Goal: Task Accomplishment & Management: Manage account settings

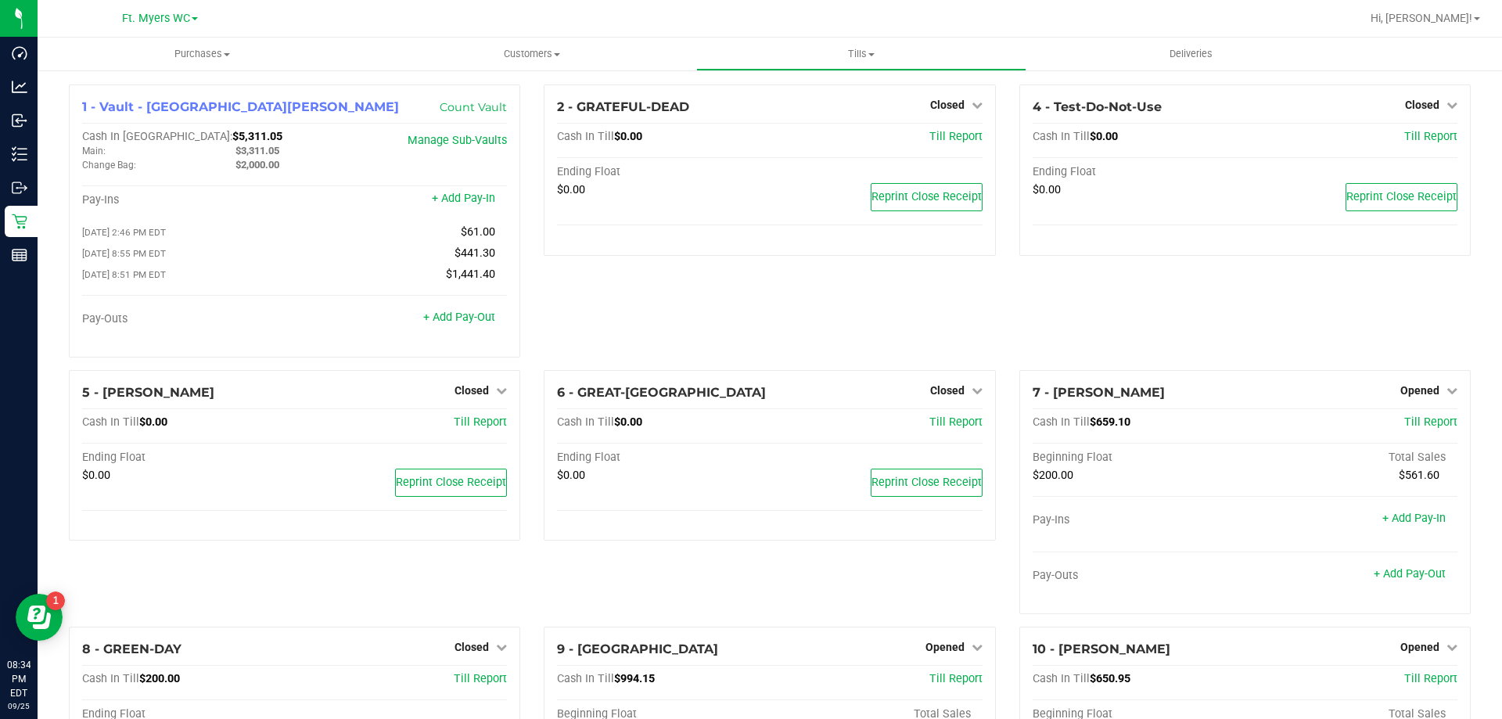
scroll to position [563, 0]
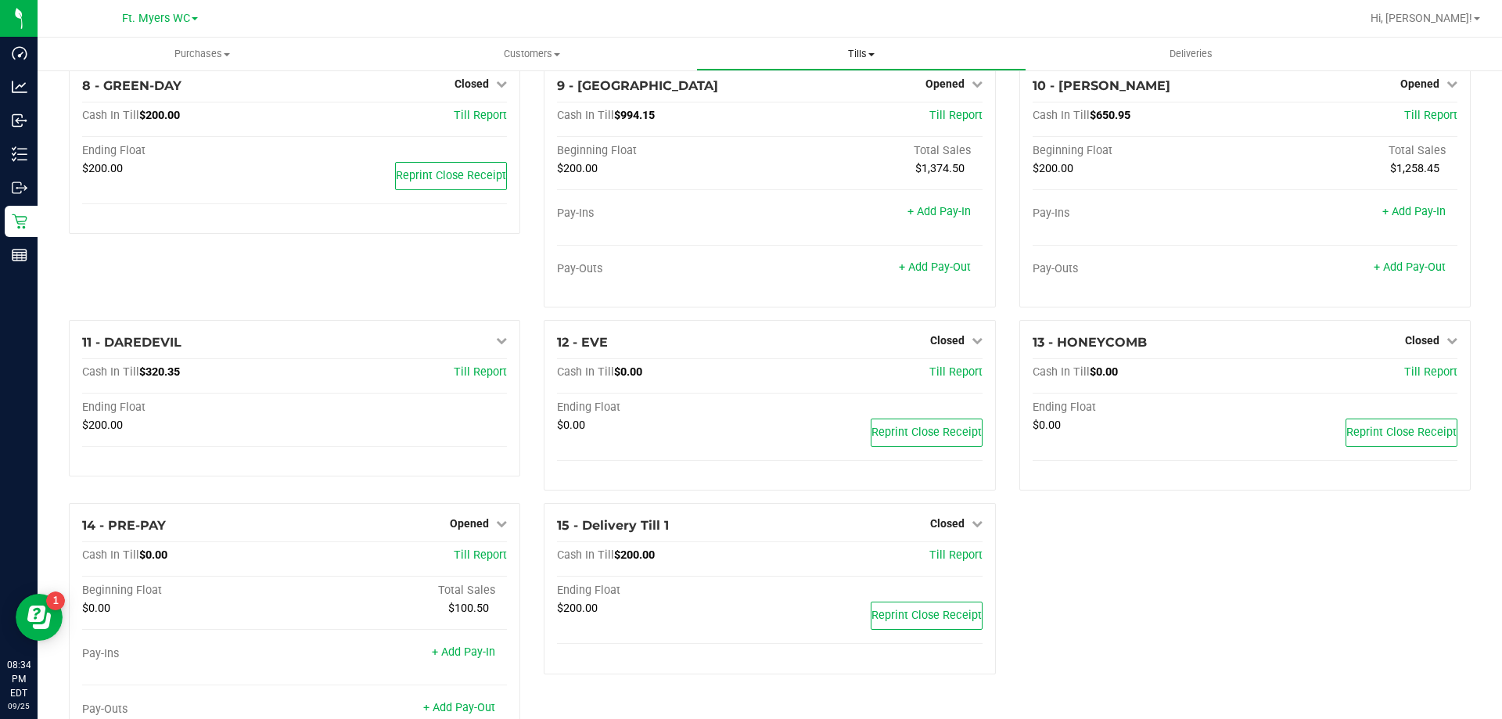
click at [856, 64] on uib-tab-heading "Tills Manage tills Reconcile e-payments" at bounding box center [861, 53] width 328 height 31
click at [769, 110] on span "Reconcile e-payments" at bounding box center [774, 112] width 156 height 13
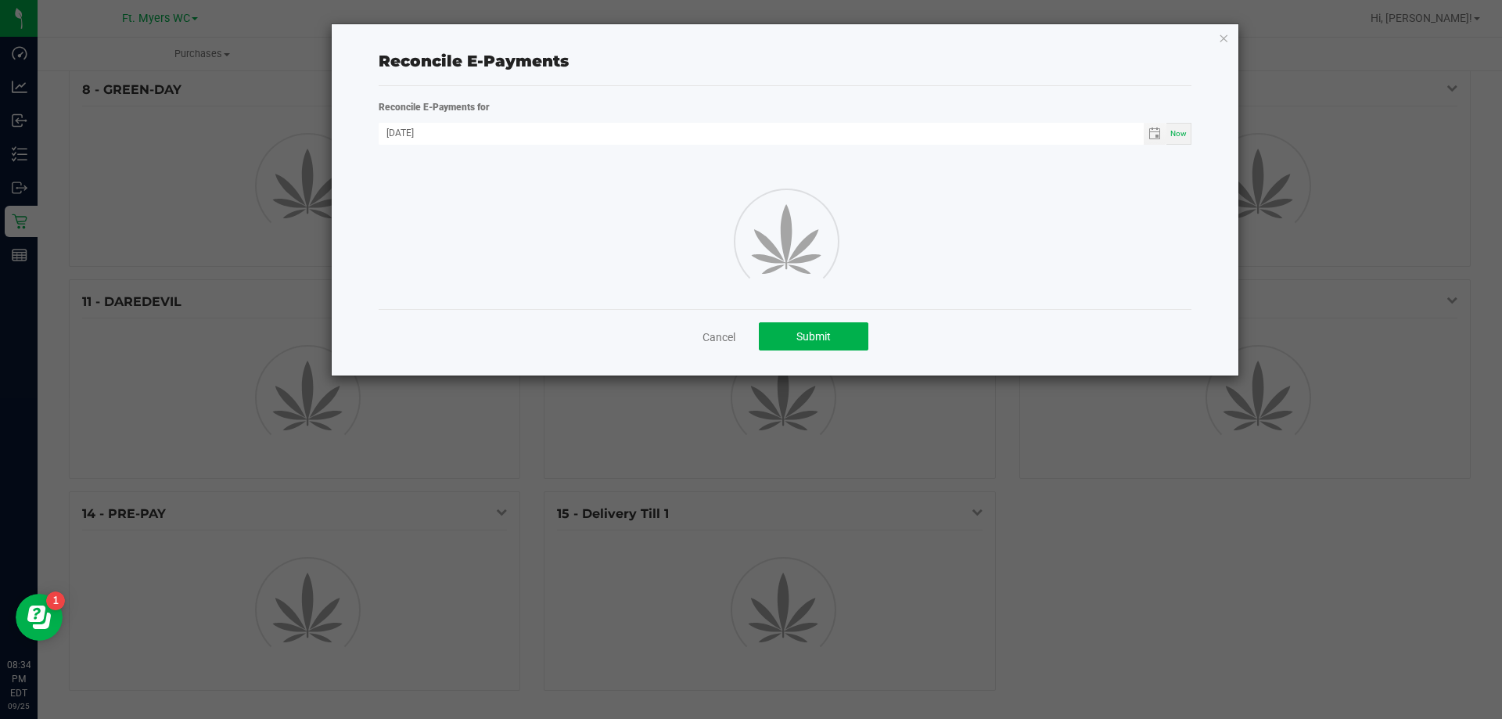
scroll to position [441, 0]
click at [1223, 37] on icon "button" at bounding box center [1223, 37] width 11 height 19
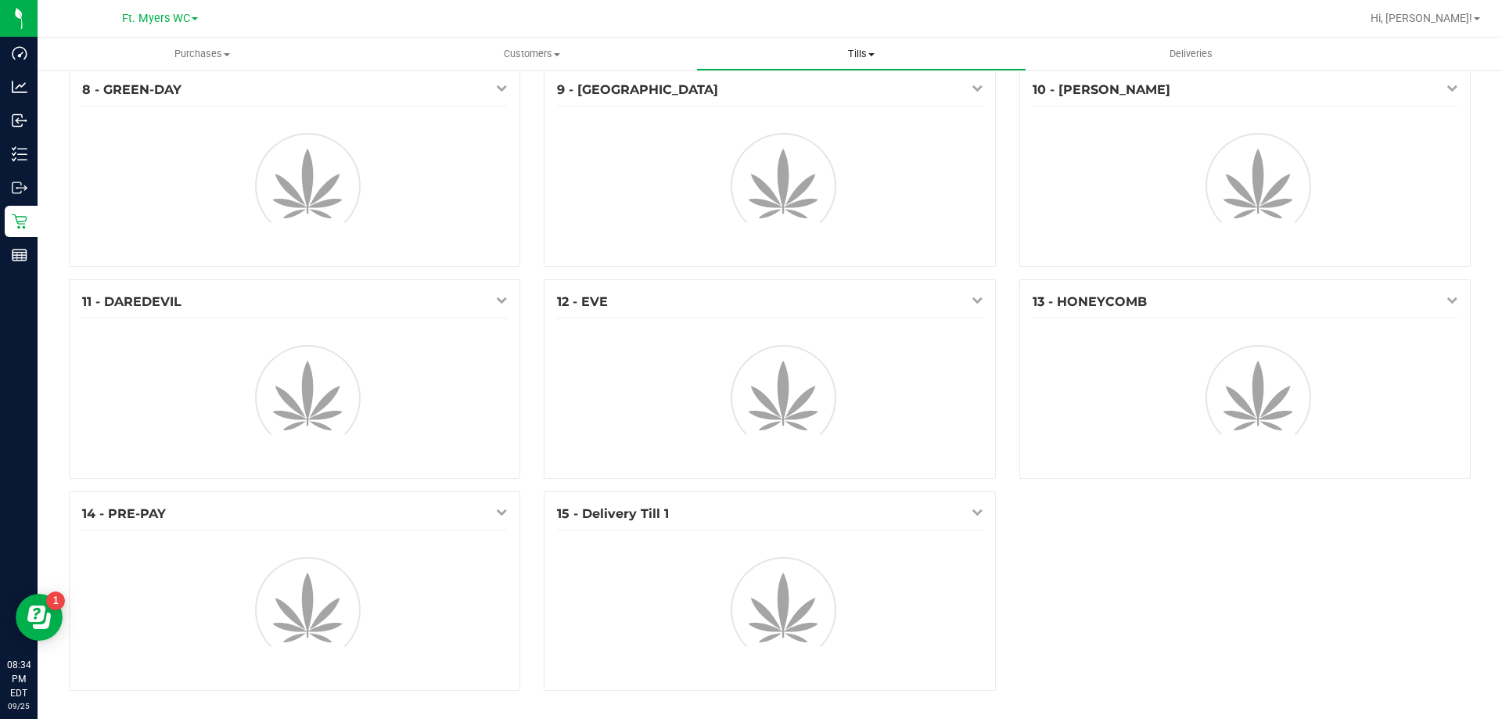
click at [857, 53] on span "Tills" at bounding box center [861, 54] width 328 height 14
click at [769, 95] on span "Manage tills" at bounding box center [749, 94] width 106 height 13
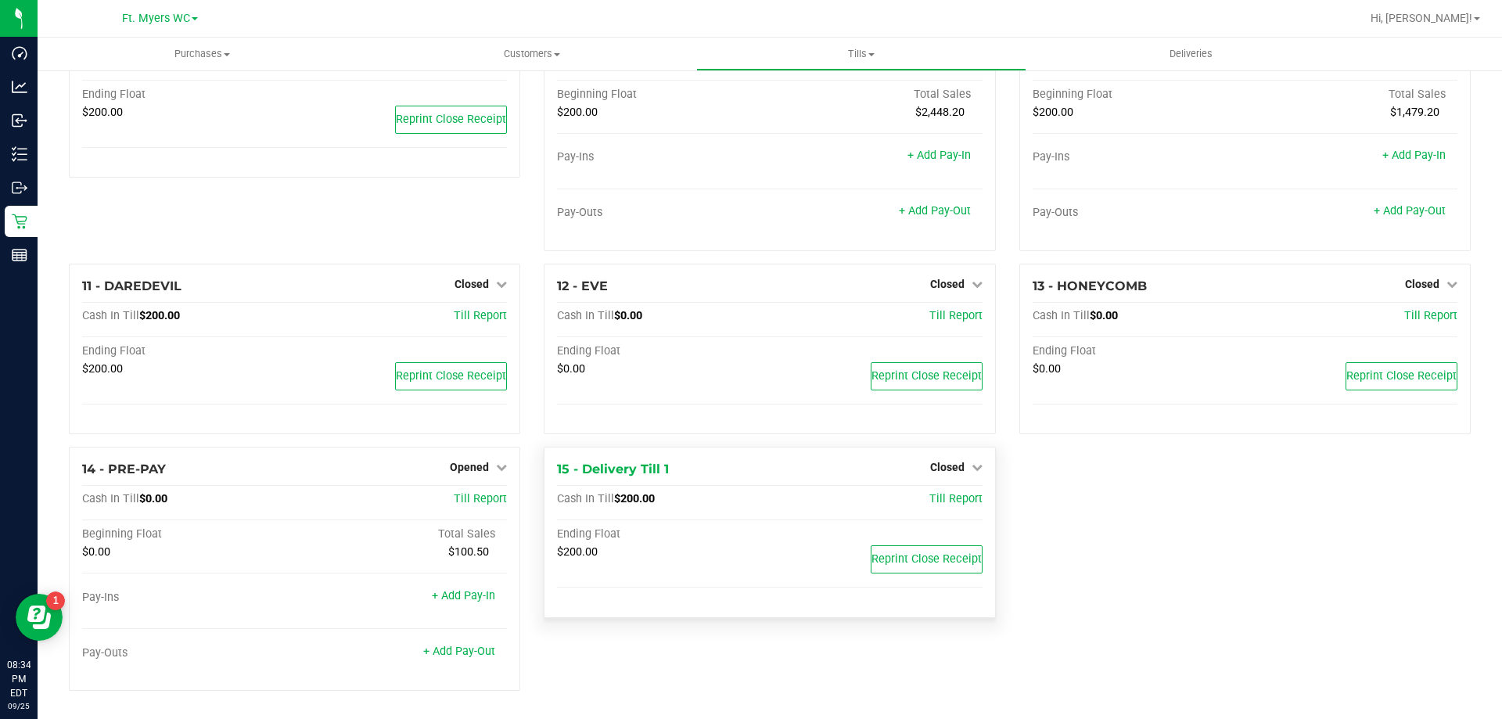
scroll to position [311, 0]
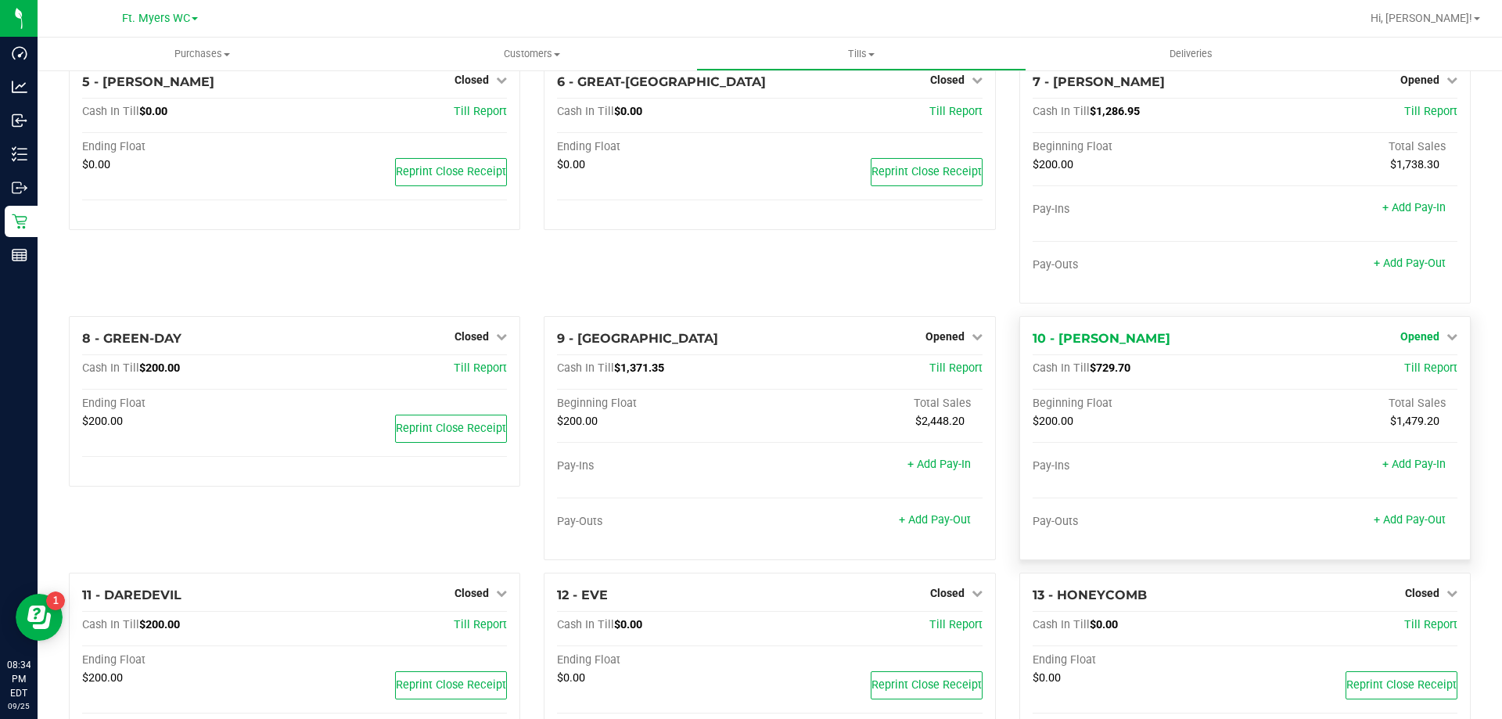
click at [1400, 343] on span "Opened" at bounding box center [1419, 336] width 39 height 13
click at [1400, 370] on link "Close Till" at bounding box center [1421, 368] width 42 height 13
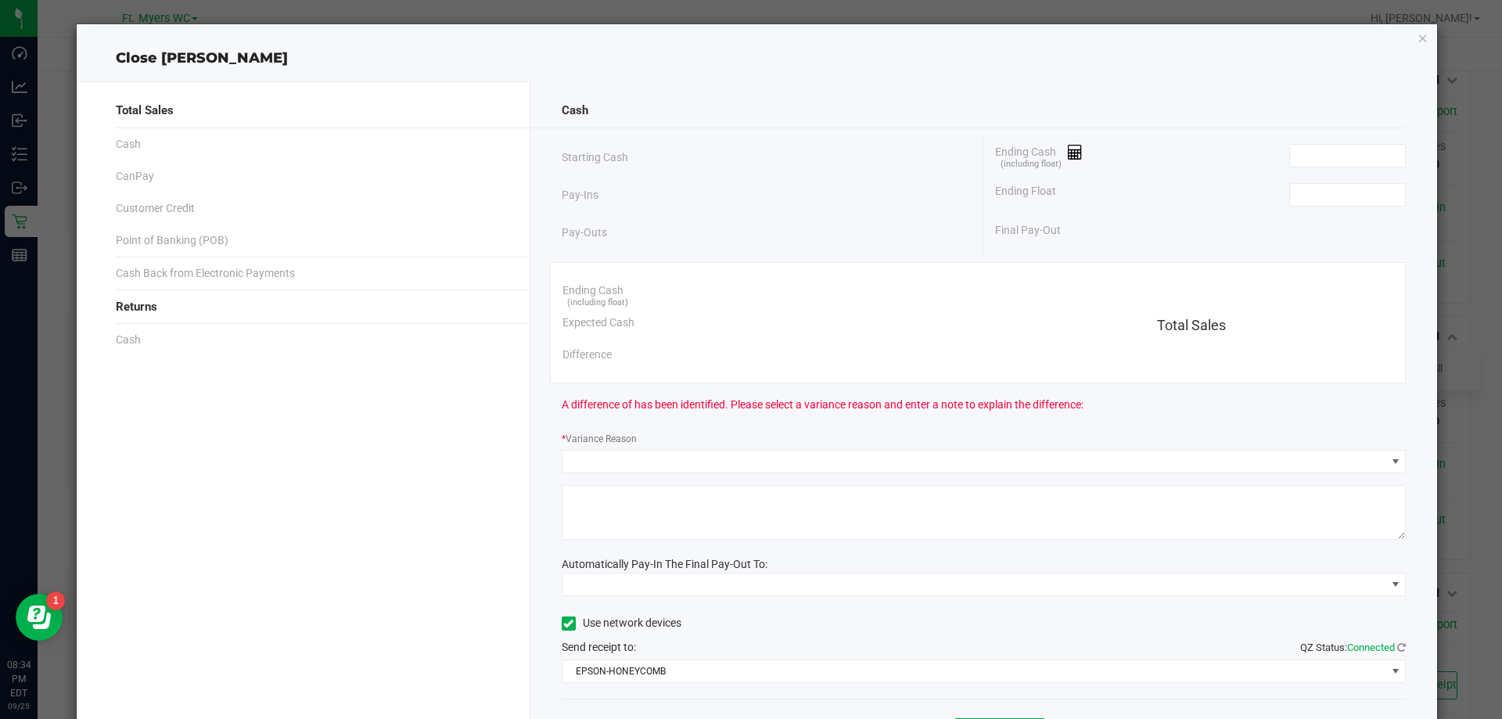
click at [1293, 168] on div "Ending Cash (including float)" at bounding box center [1200, 155] width 411 height 39
click at [1299, 160] on input at bounding box center [1347, 156] width 115 height 22
type input "729.70"
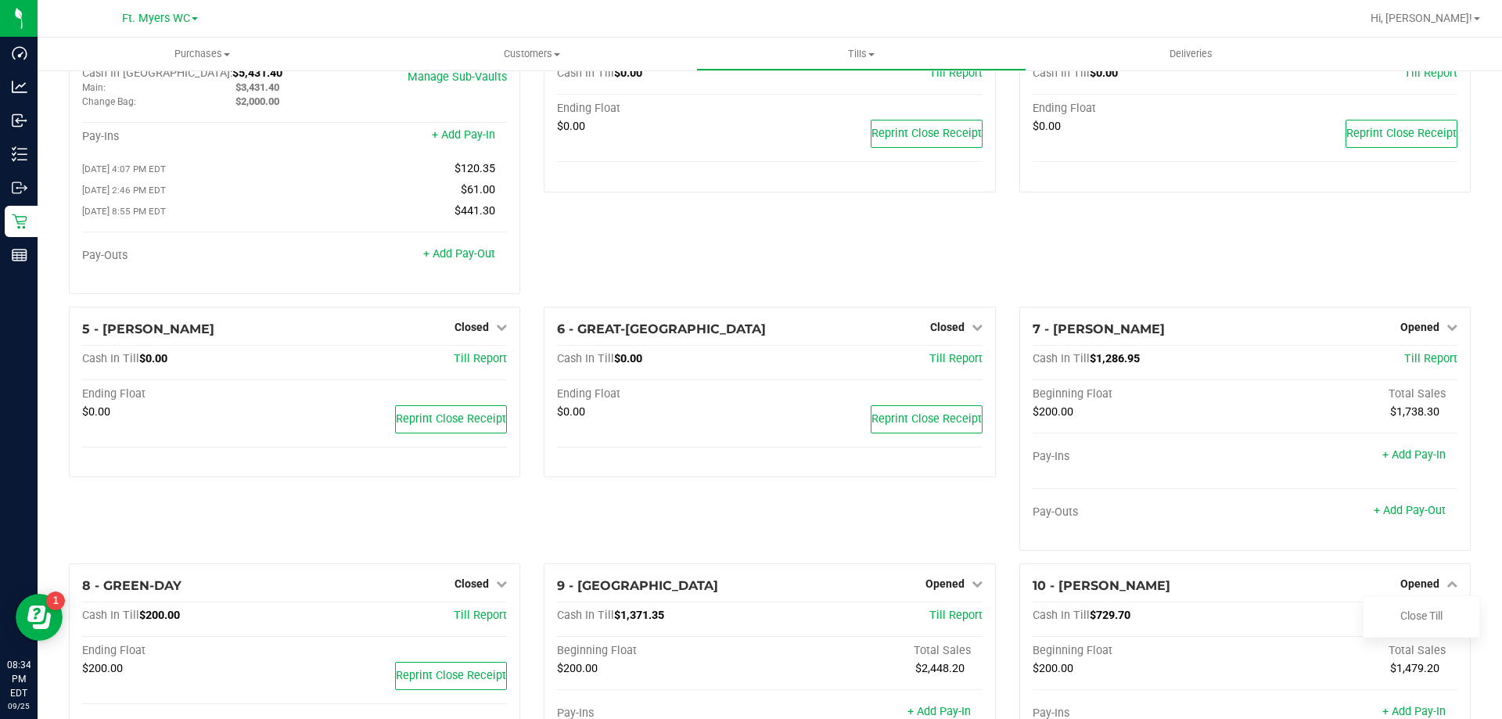
scroll to position [0, 0]
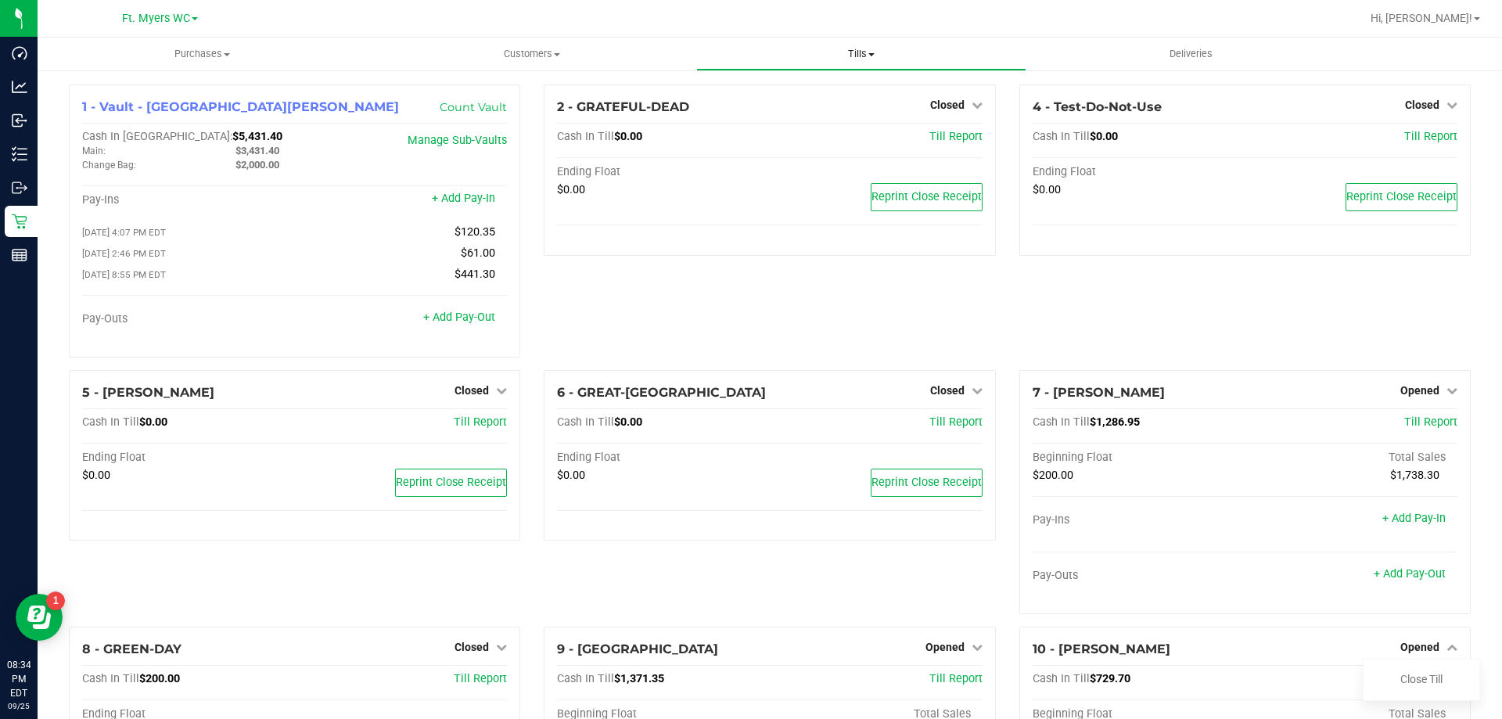
click at [889, 52] on span "Tills" at bounding box center [861, 54] width 328 height 14
click at [801, 93] on li "Manage tills" at bounding box center [860, 94] width 329 height 19
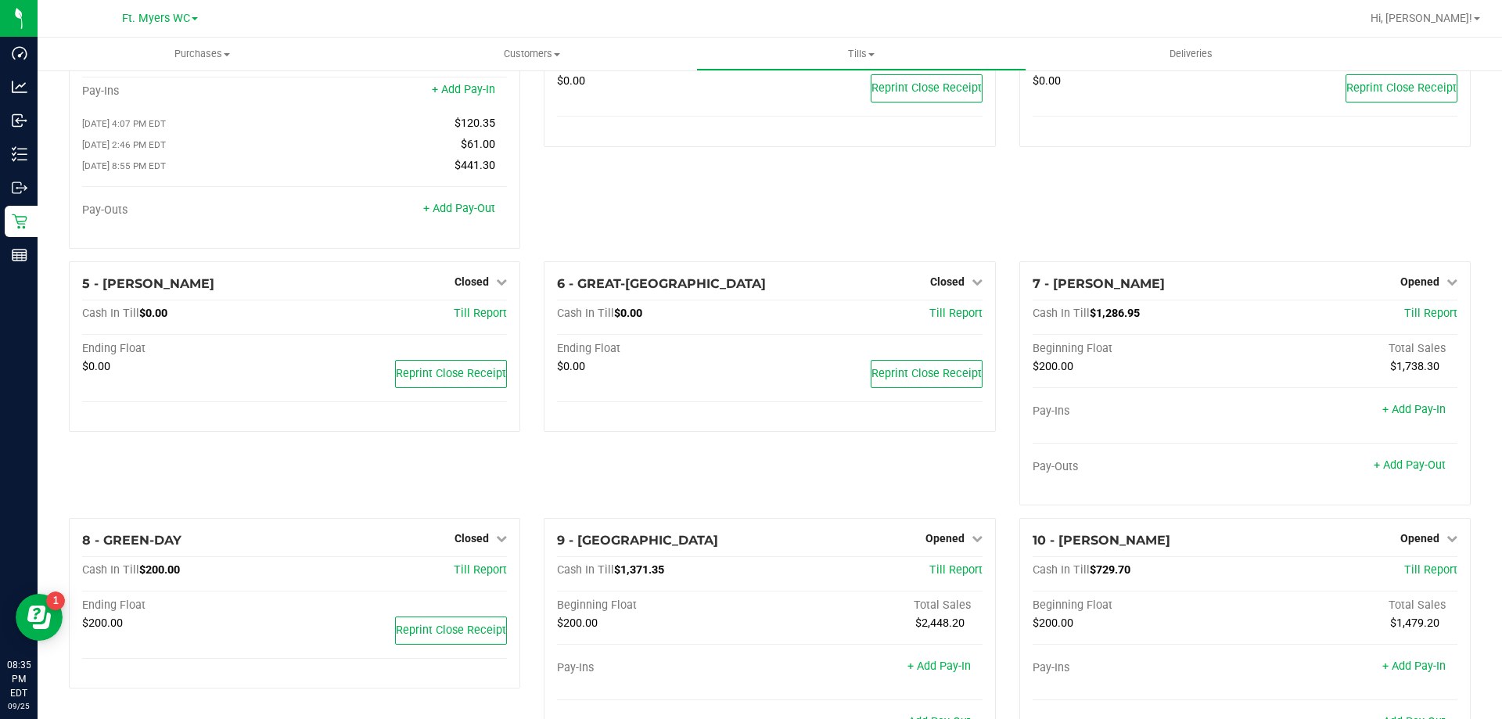
scroll to position [104, 0]
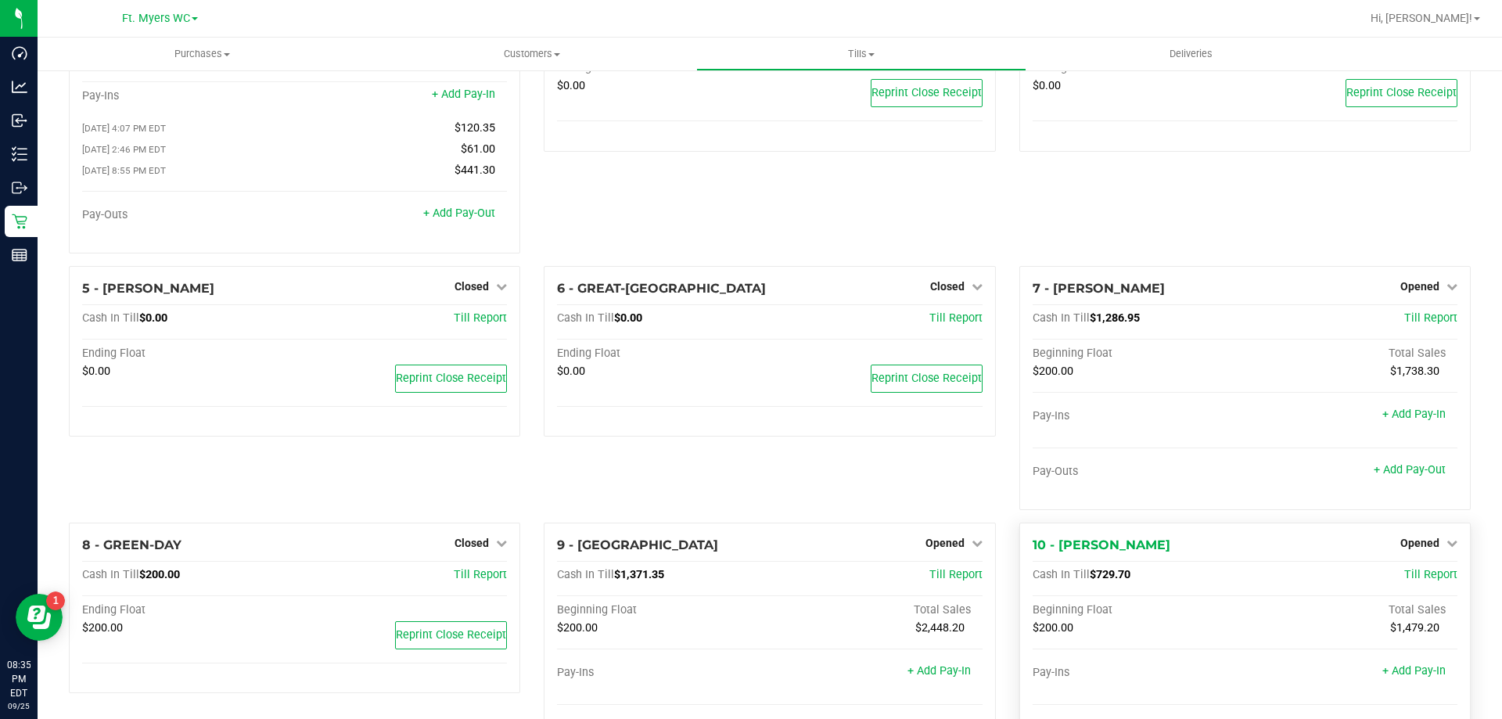
click at [1400, 540] on div "Opened" at bounding box center [1428, 542] width 57 height 19
click at [1410, 573] on span "Till Report" at bounding box center [1430, 574] width 53 height 13
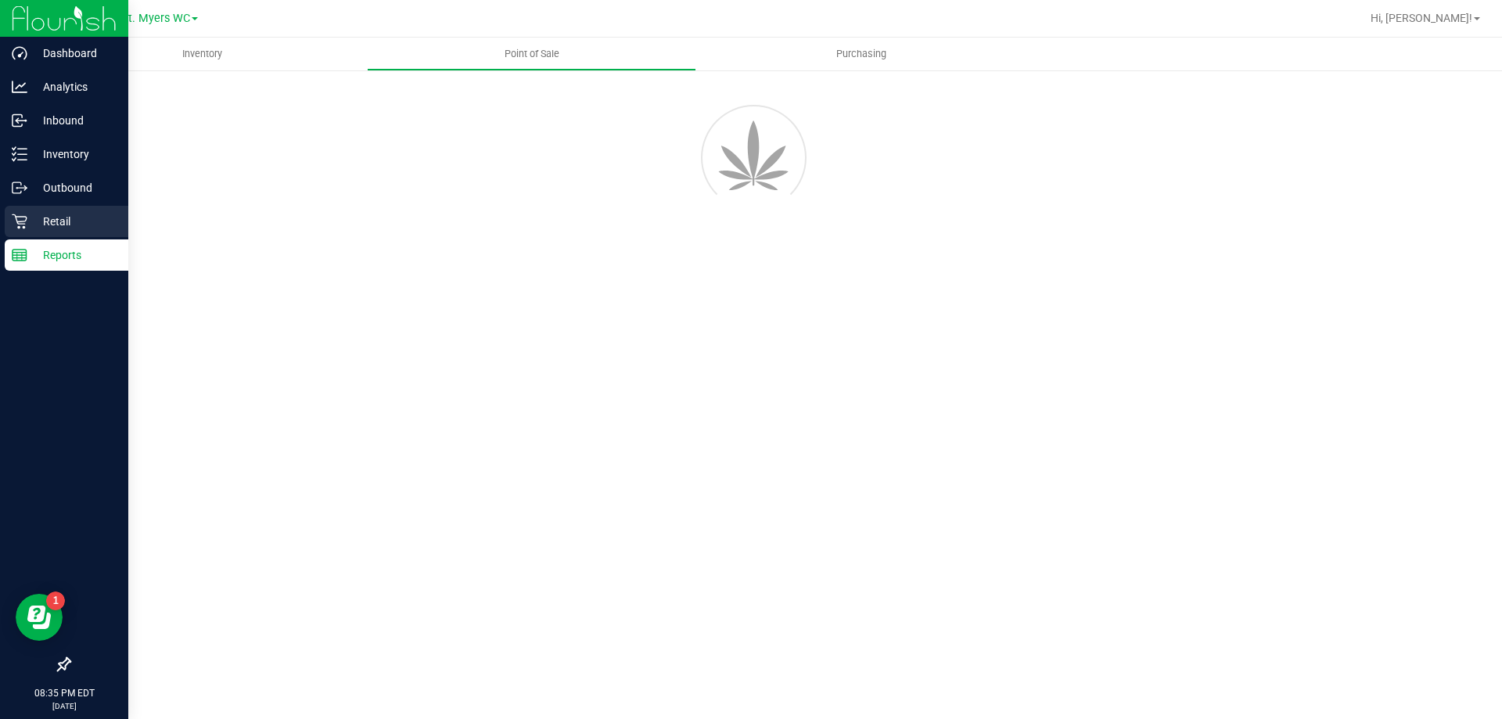
click at [8, 232] on div "Retail" at bounding box center [67, 221] width 124 height 31
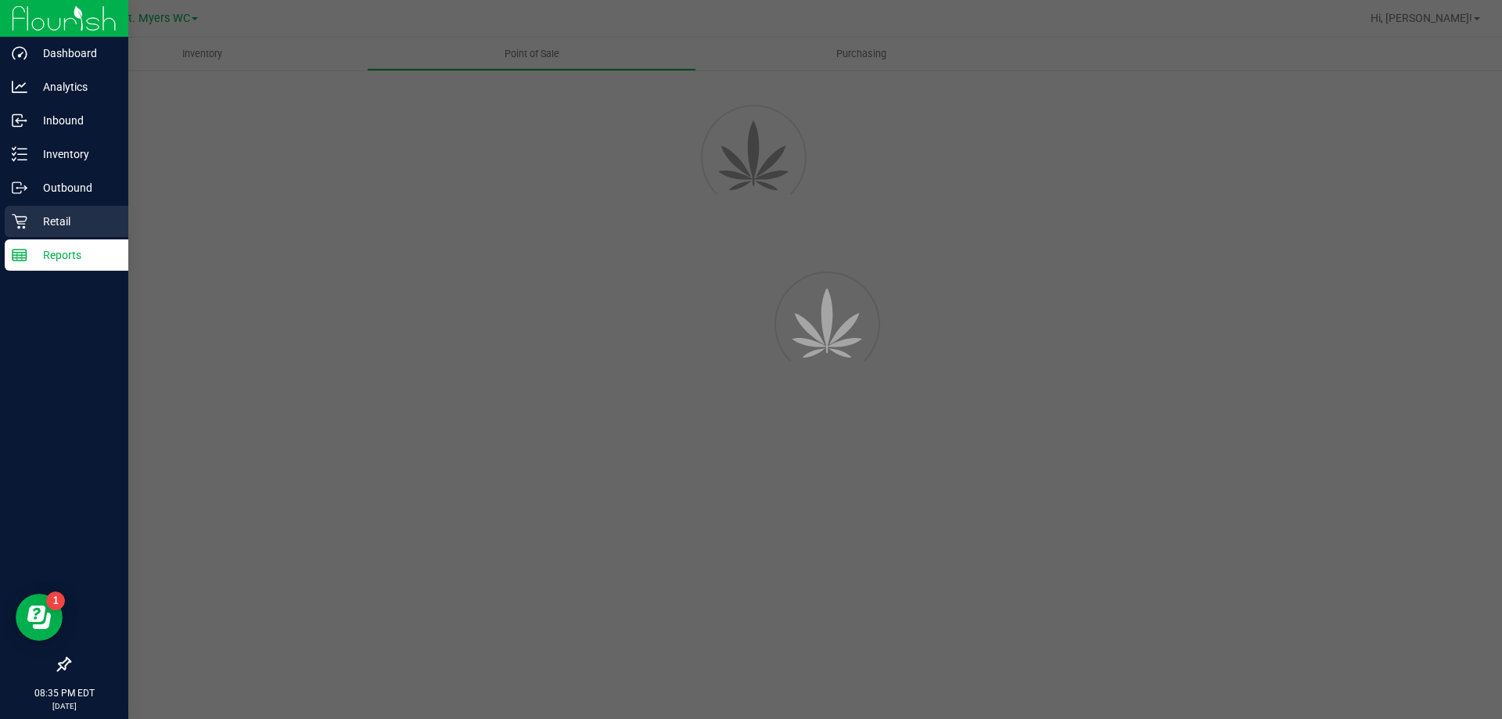
click at [9, 225] on div "Retail" at bounding box center [67, 221] width 124 height 31
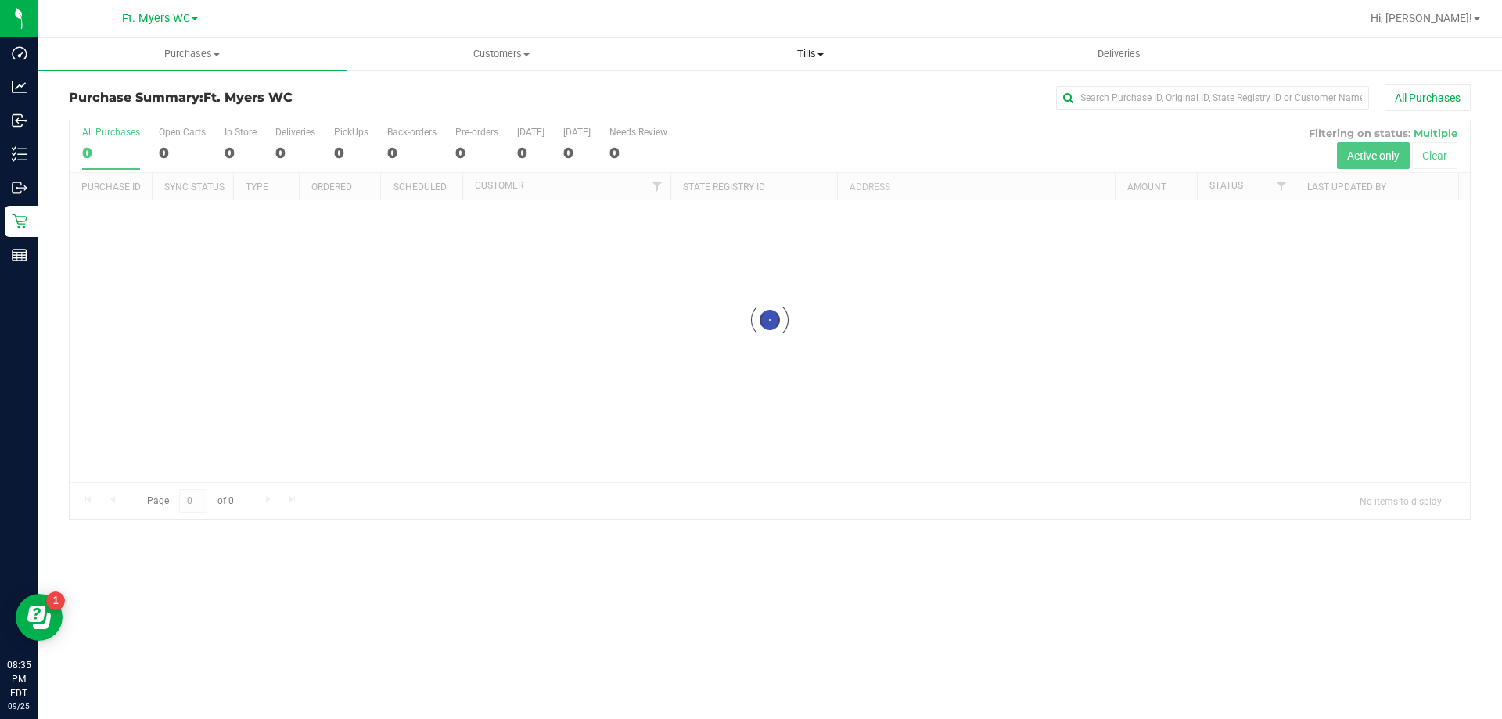
click at [841, 58] on span "Tills" at bounding box center [809, 54] width 307 height 14
click at [720, 92] on span "Manage tills" at bounding box center [709, 94] width 106 height 13
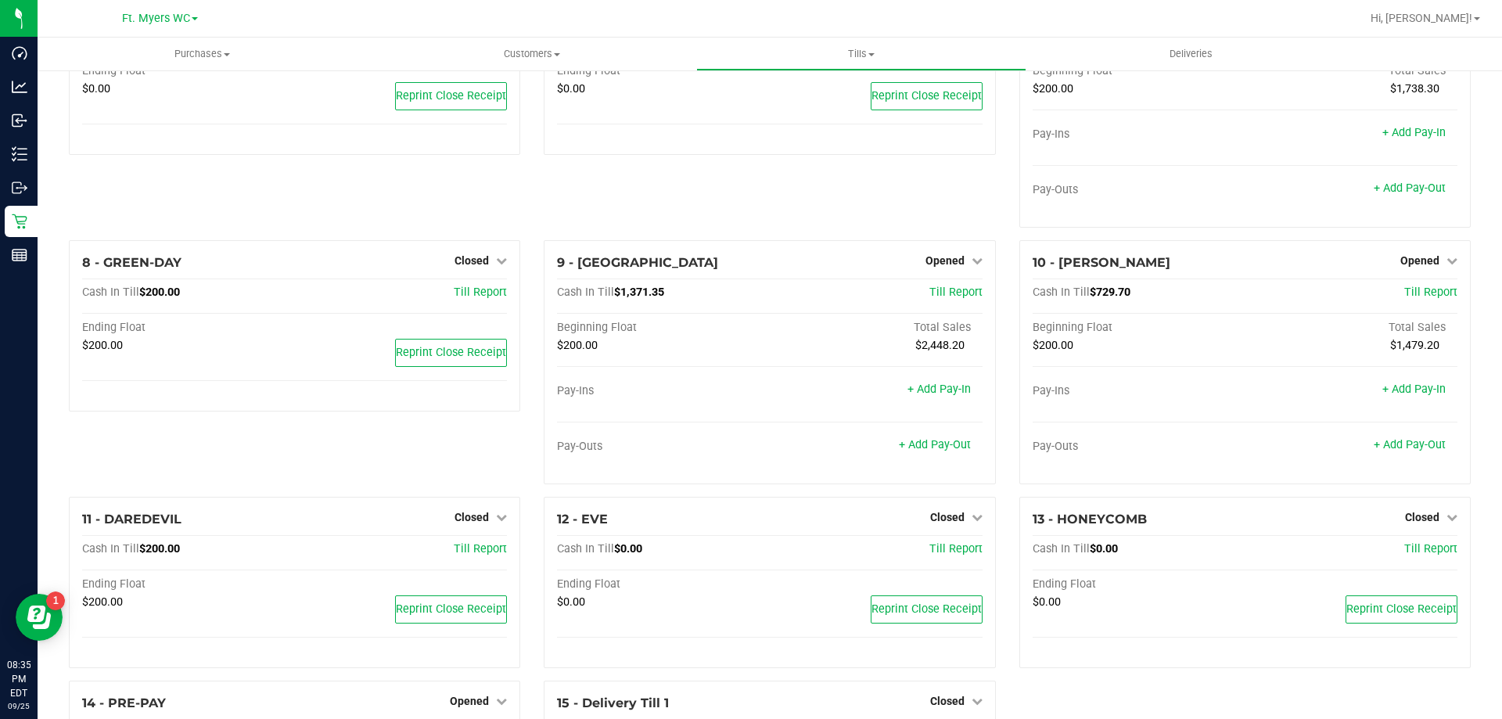
scroll to position [390, 0]
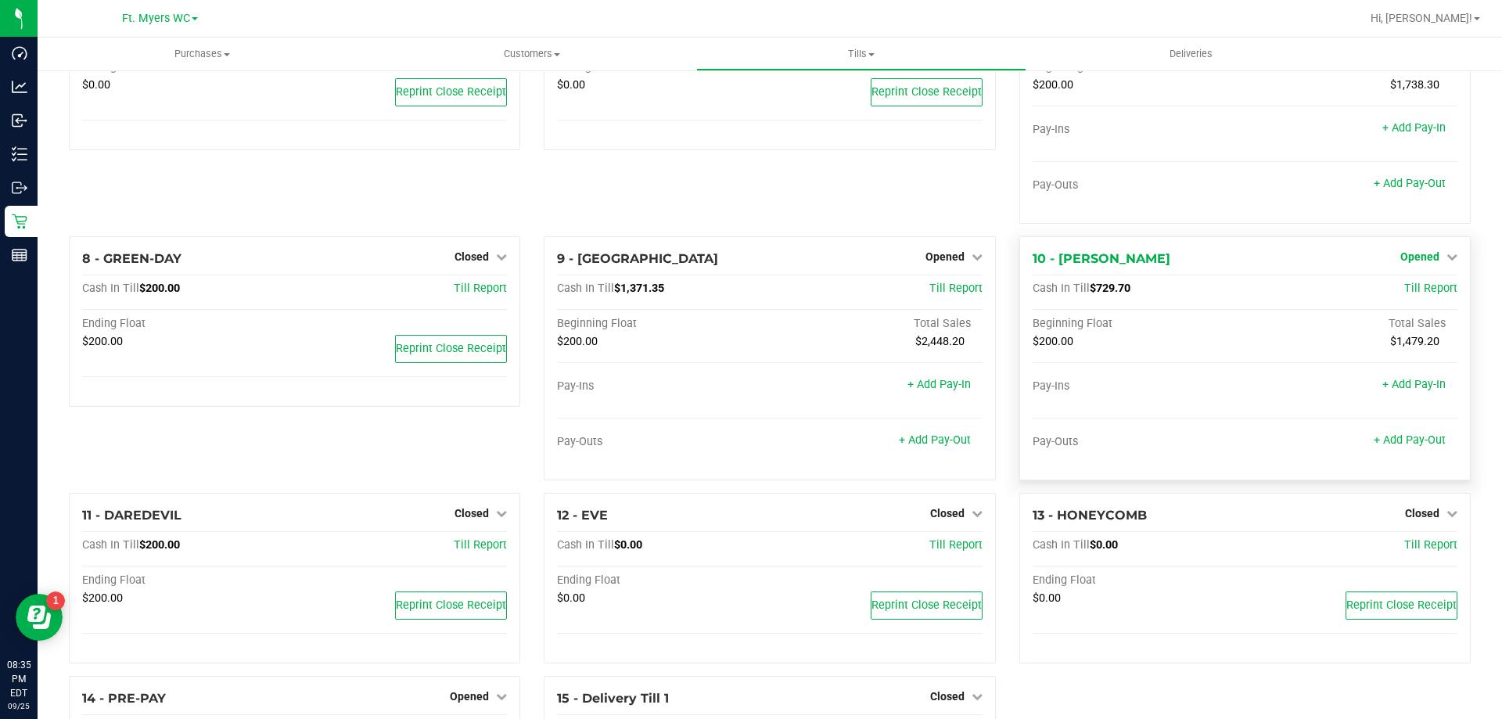
click at [1446, 255] on icon at bounding box center [1451, 256] width 11 height 11
click at [1428, 294] on link "Close Till" at bounding box center [1421, 288] width 42 height 13
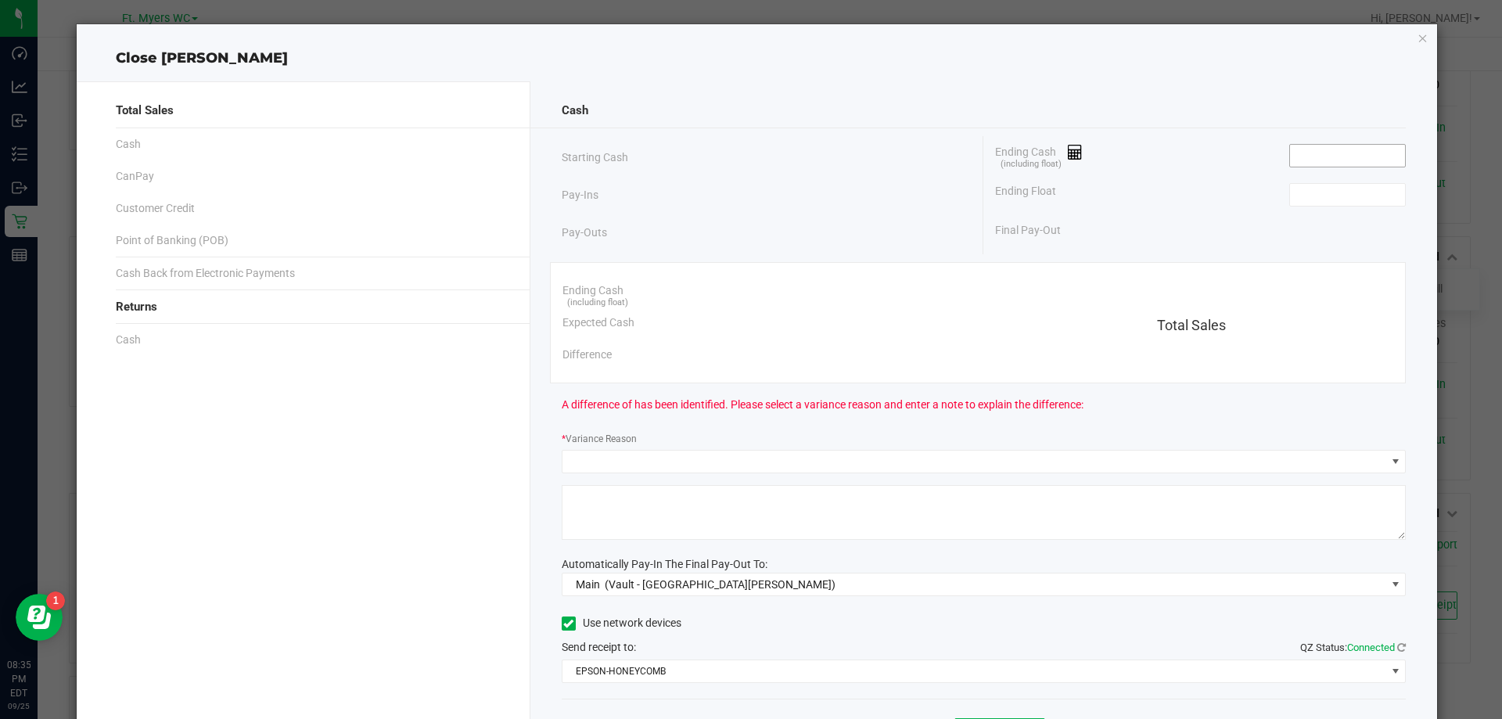
click at [1352, 153] on input at bounding box center [1347, 156] width 115 height 22
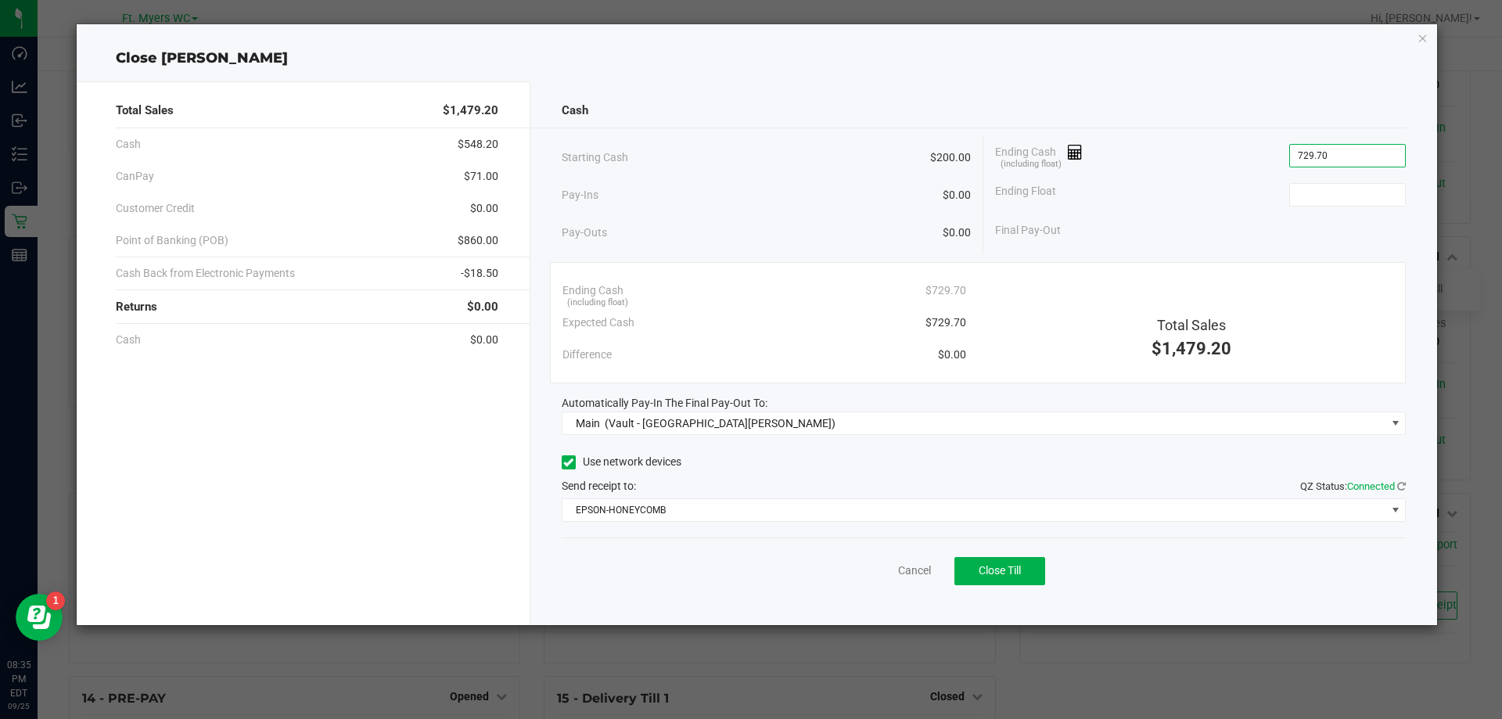
type input "$729.70"
click at [1022, 581] on button "Close Till" at bounding box center [999, 571] width 91 height 28
type input "$200.00"
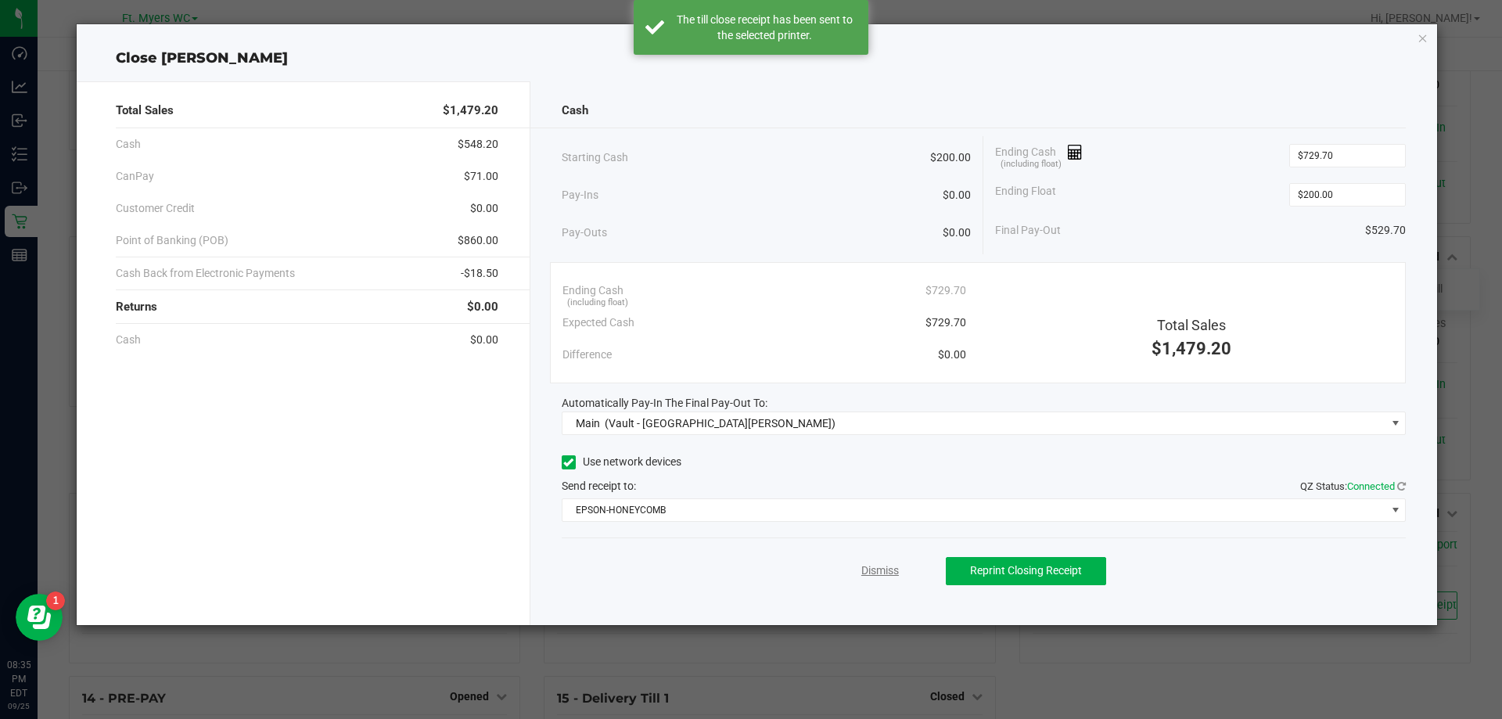
click at [891, 566] on link "Dismiss" at bounding box center [880, 570] width 38 height 16
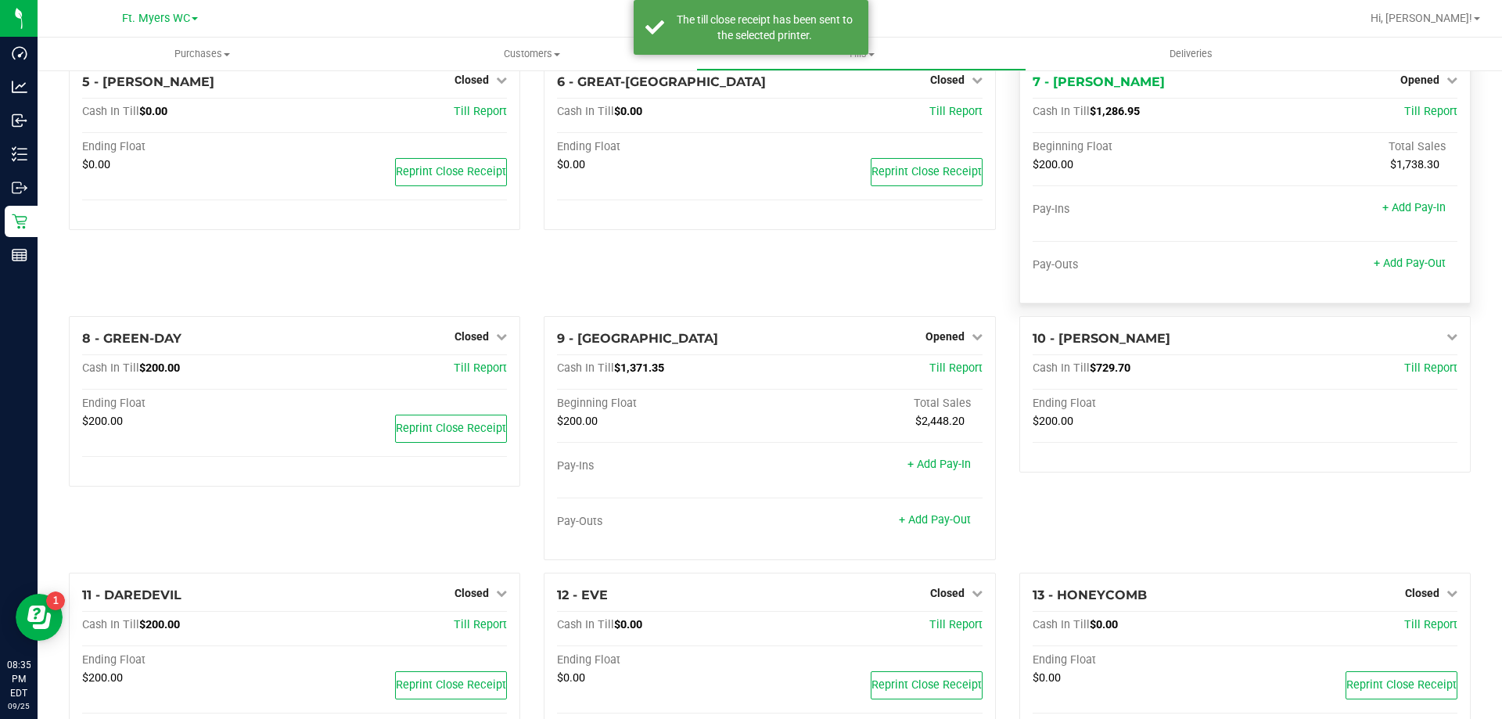
scroll to position [77, 0]
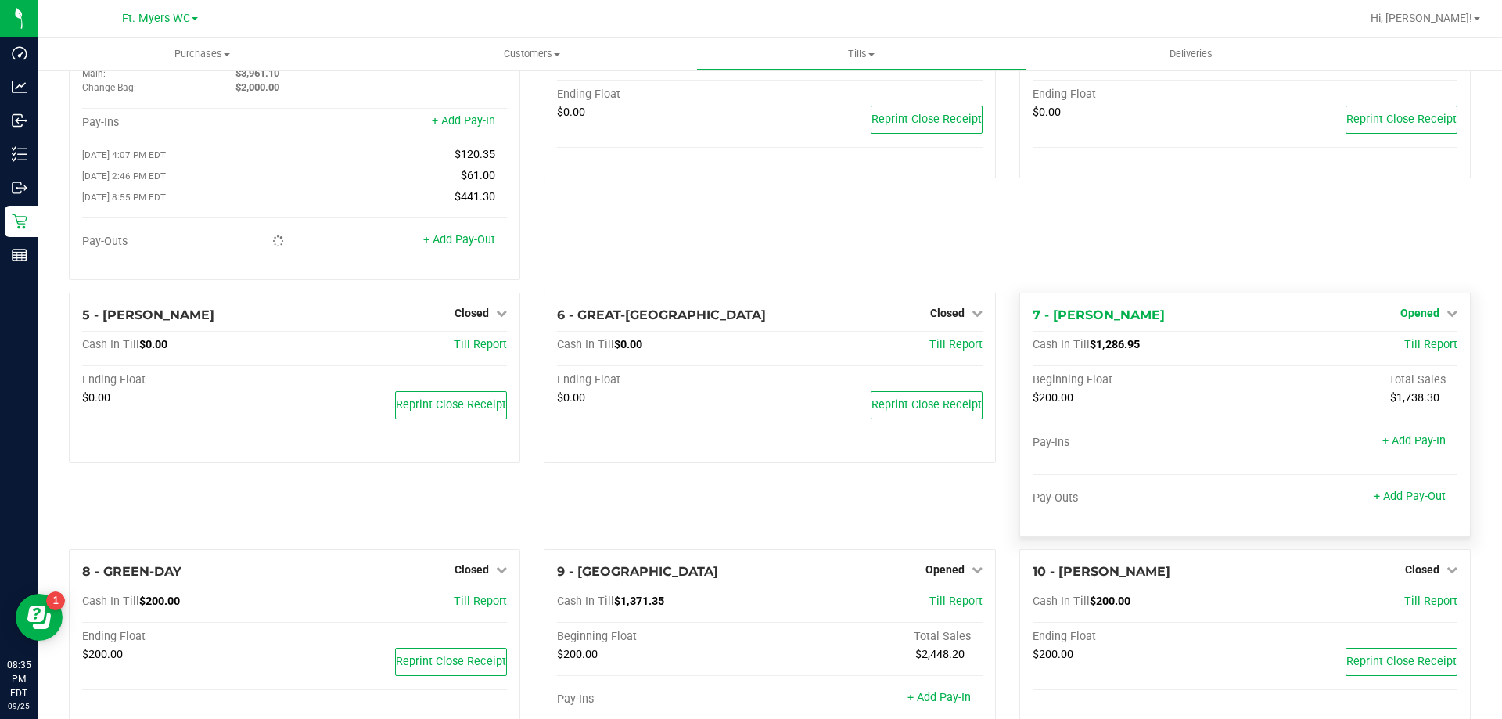
click at [1418, 318] on span "Opened" at bounding box center [1419, 313] width 39 height 13
click at [1416, 349] on link "Close Till" at bounding box center [1421, 345] width 42 height 13
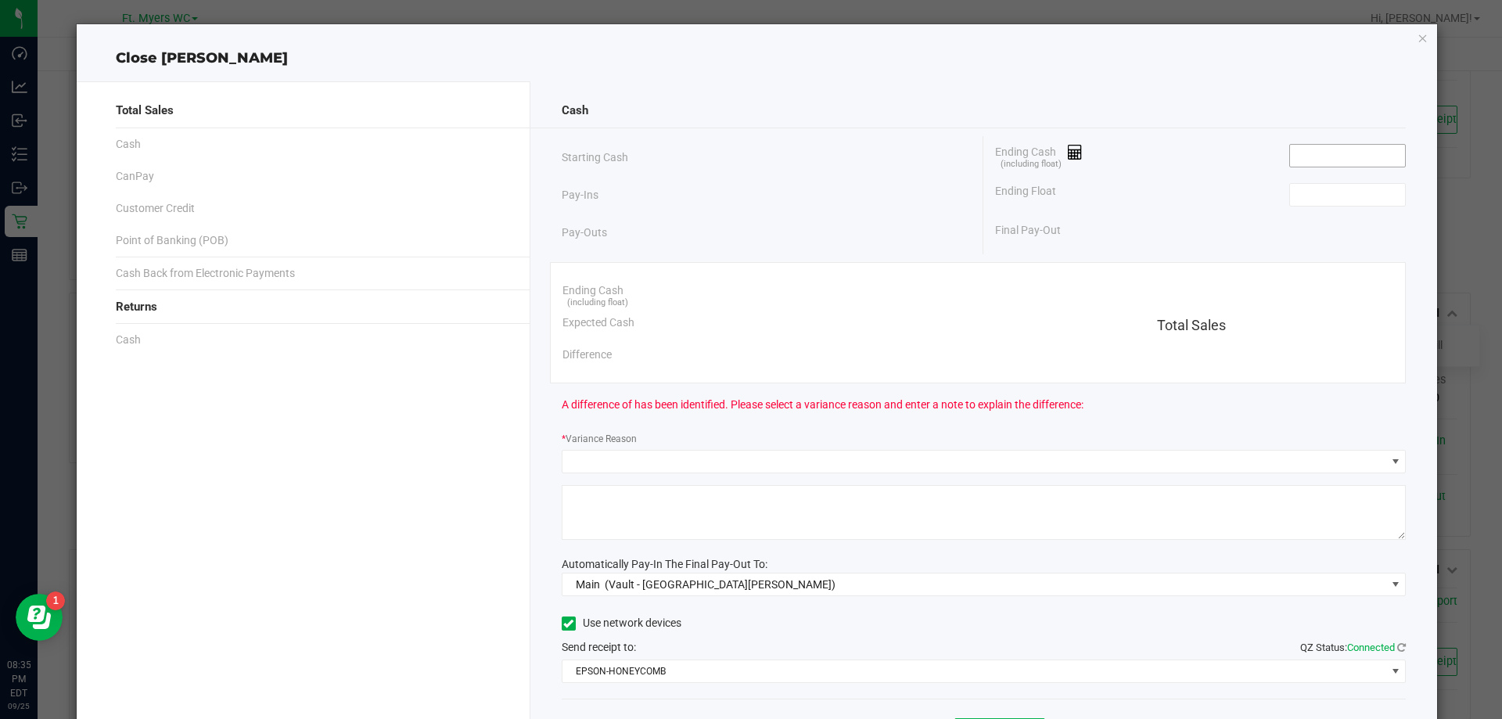
click at [1363, 165] on span at bounding box center [1347, 155] width 117 height 23
click at [1363, 165] on input at bounding box center [1347, 156] width 115 height 22
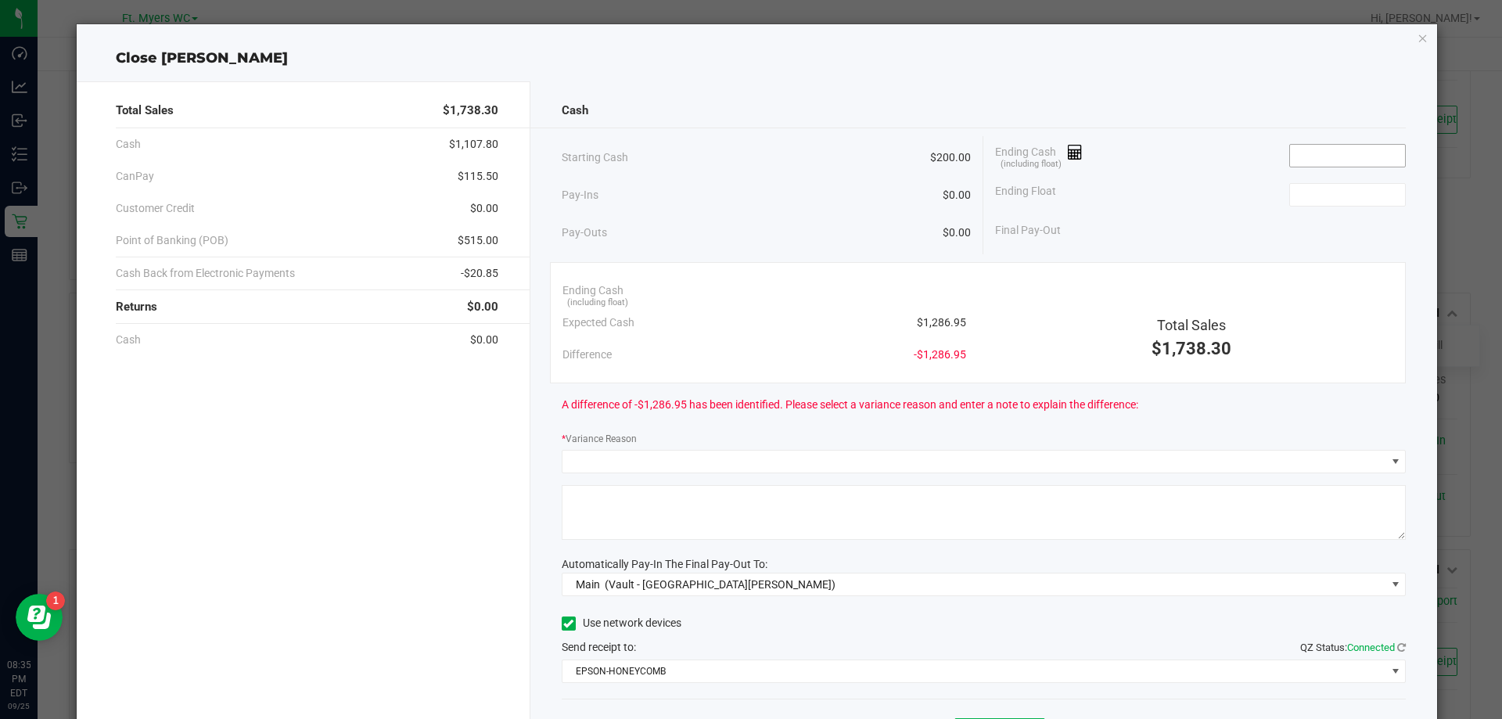
click at [1363, 165] on input at bounding box center [1347, 156] width 115 height 22
click at [1356, 160] on input at bounding box center [1347, 156] width 115 height 22
click at [1356, 160] on input "1296.05" at bounding box center [1347, 156] width 115 height 22
type input "$1,296.95"
click at [918, 282] on span "$1,296.95" at bounding box center [941, 290] width 49 height 16
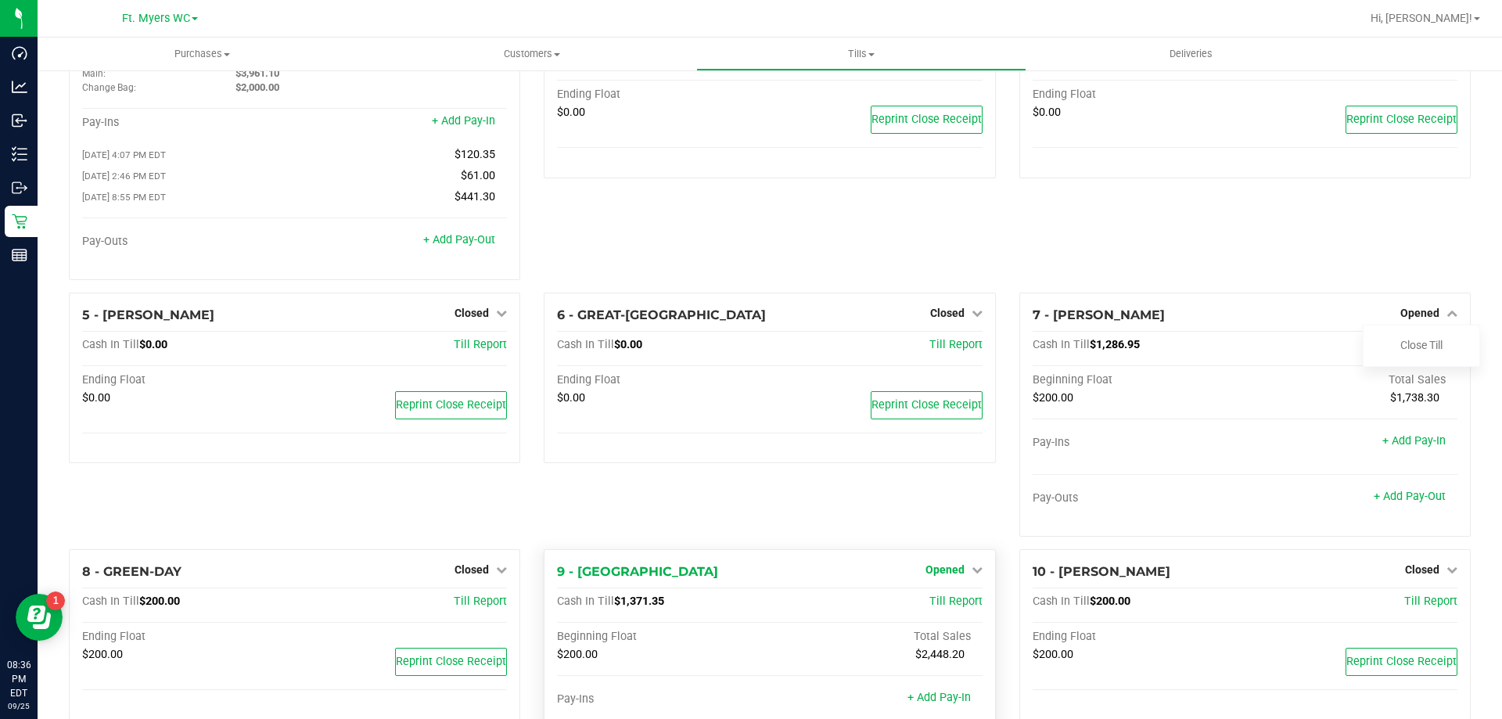
click at [947, 574] on span "Opened" at bounding box center [944, 569] width 39 height 13
click at [942, 602] on link "Close Till" at bounding box center [946, 601] width 42 height 13
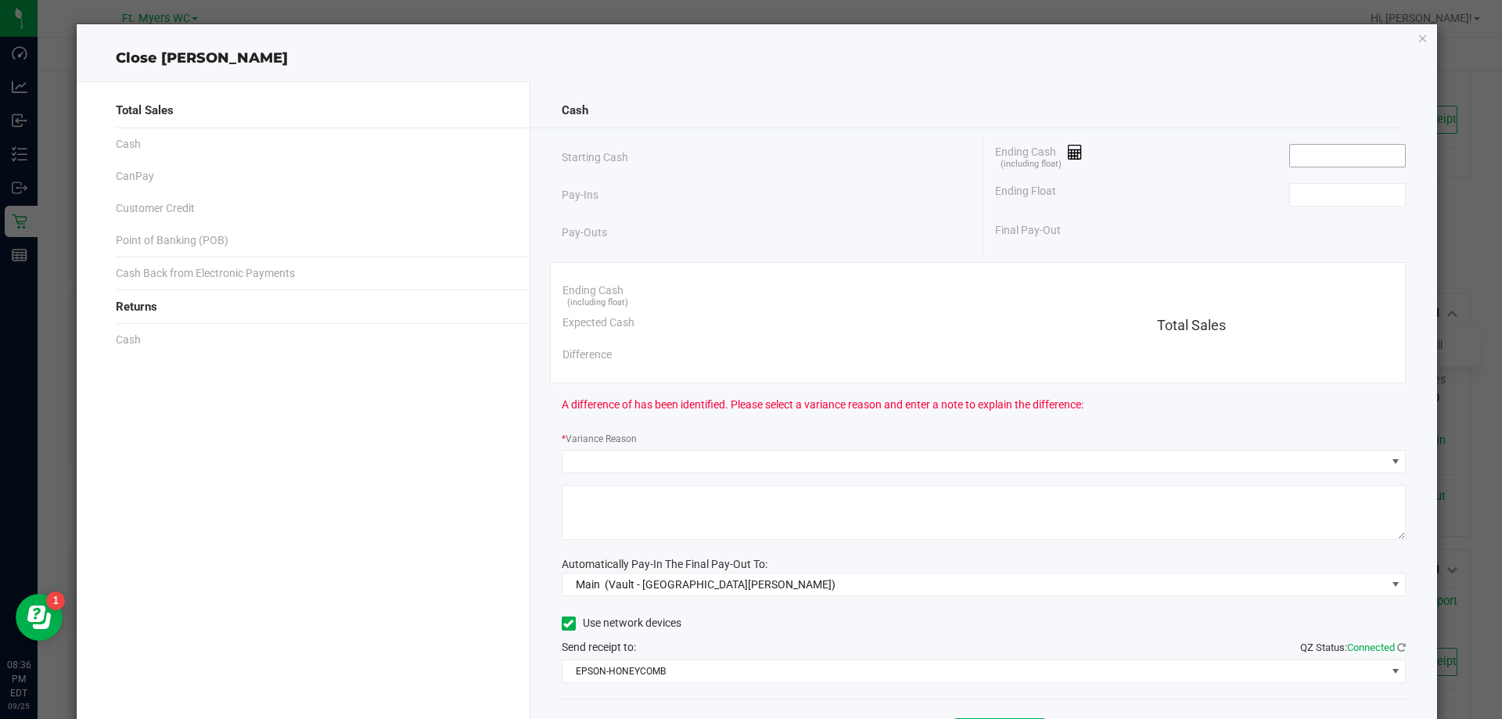
click at [1319, 150] on input at bounding box center [1347, 156] width 115 height 22
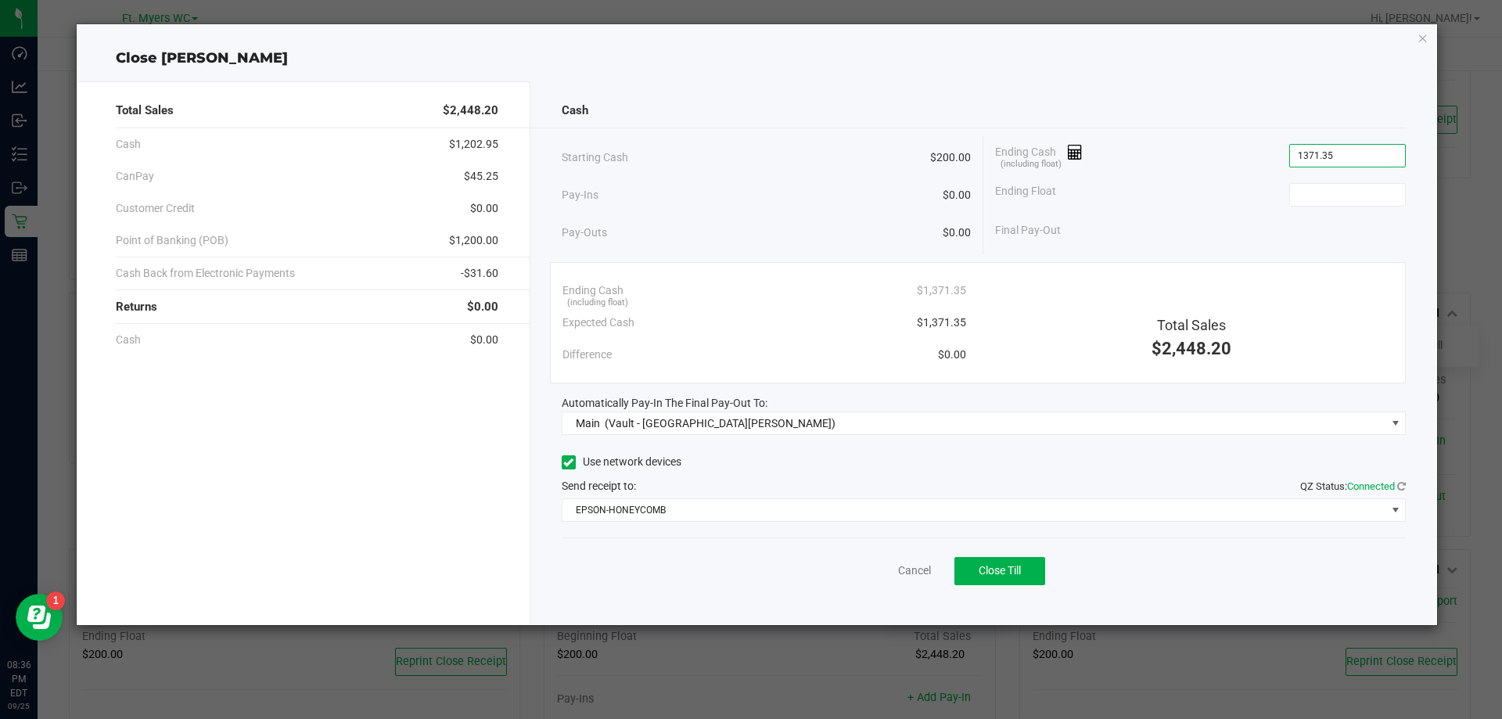
type input "$1,371.35"
click at [1016, 577] on button "Close Till" at bounding box center [999, 571] width 91 height 28
type input "$200.00"
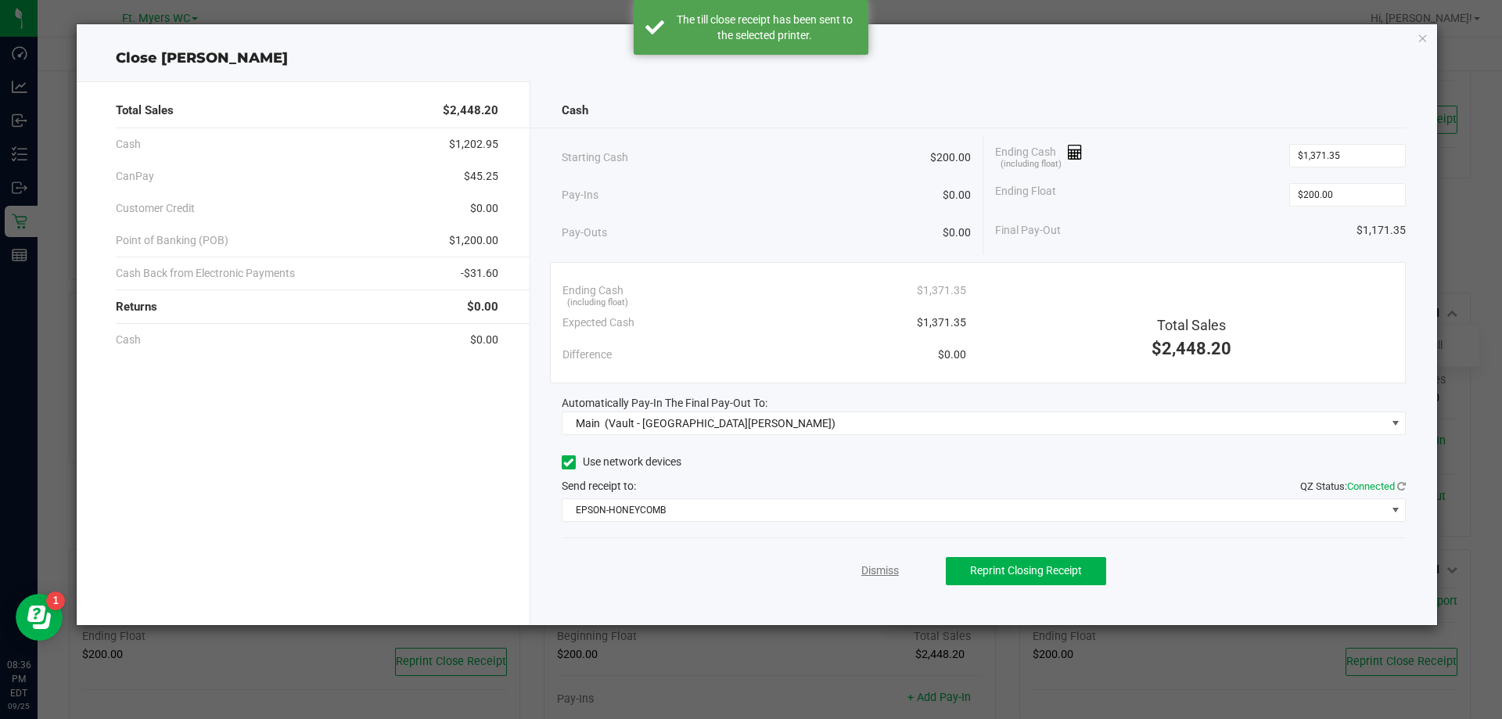
click at [883, 572] on link "Dismiss" at bounding box center [880, 570] width 38 height 16
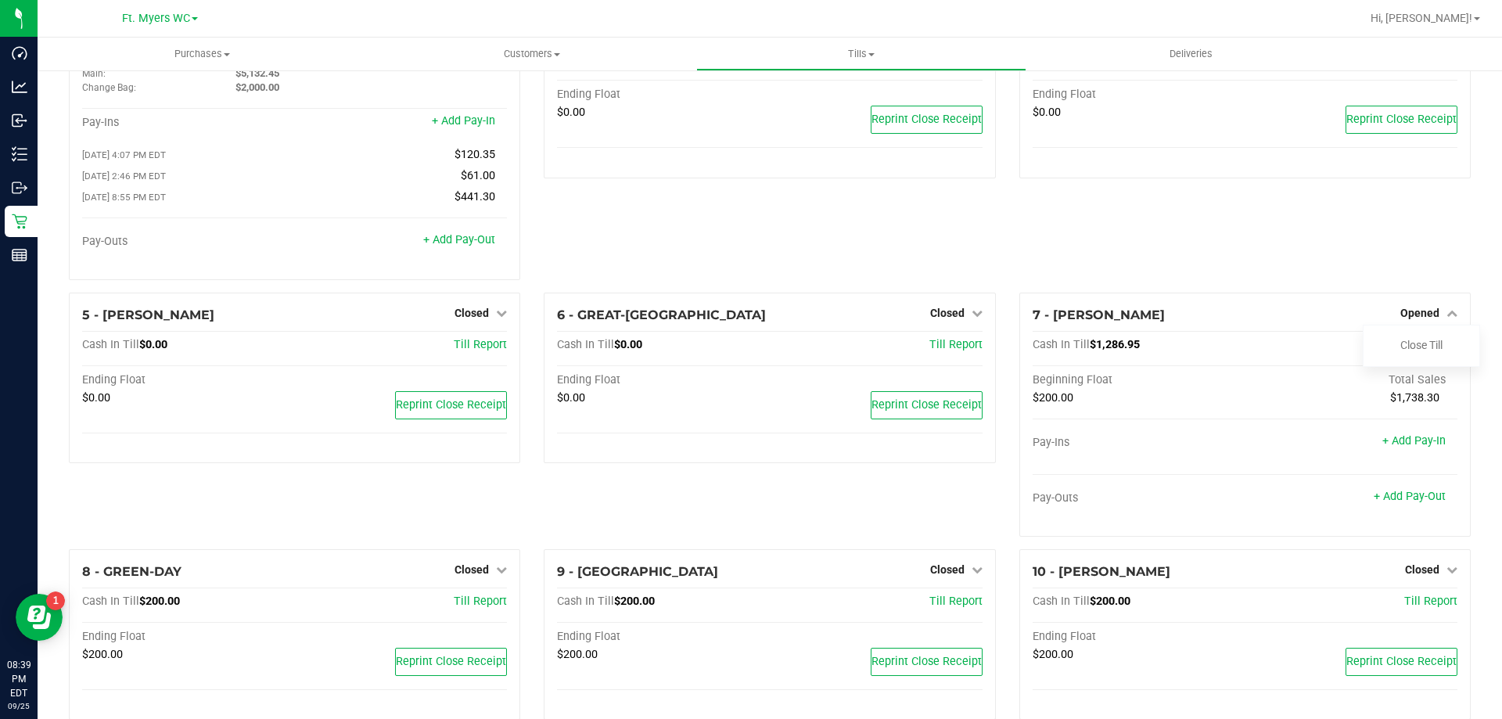
scroll to position [0, 0]
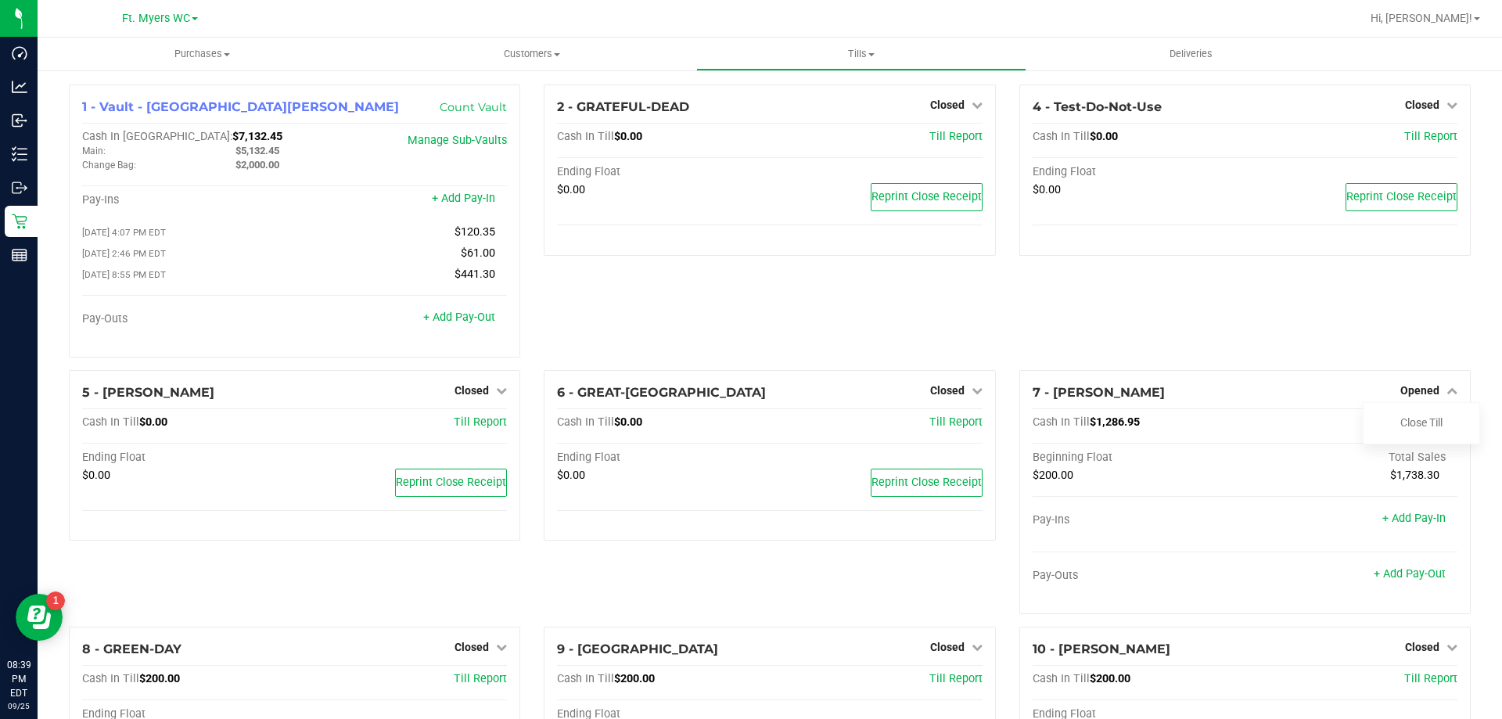
click at [20, 258] on line at bounding box center [20, 258] width 14 height 0
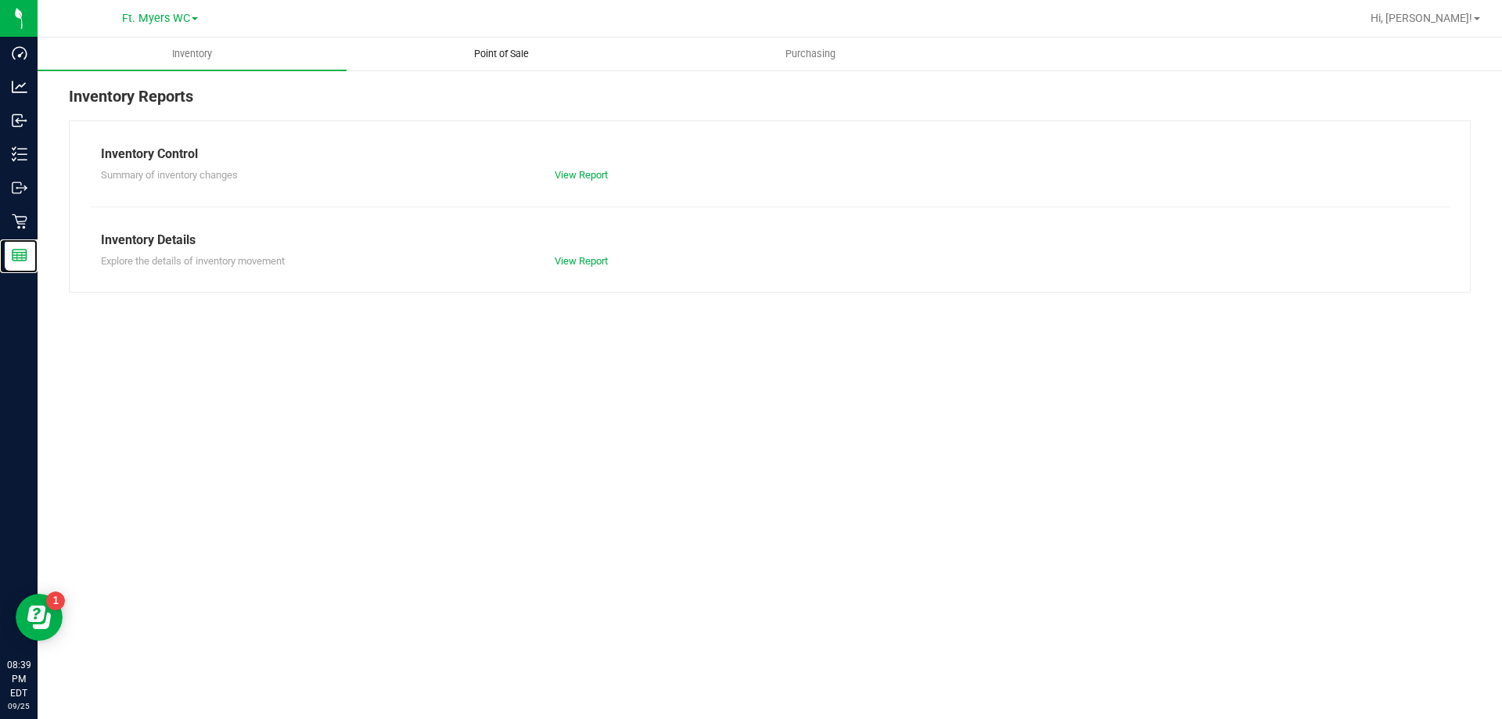
click at [565, 64] on uib-tab-heading "Point of Sale" at bounding box center [500, 53] width 307 height 31
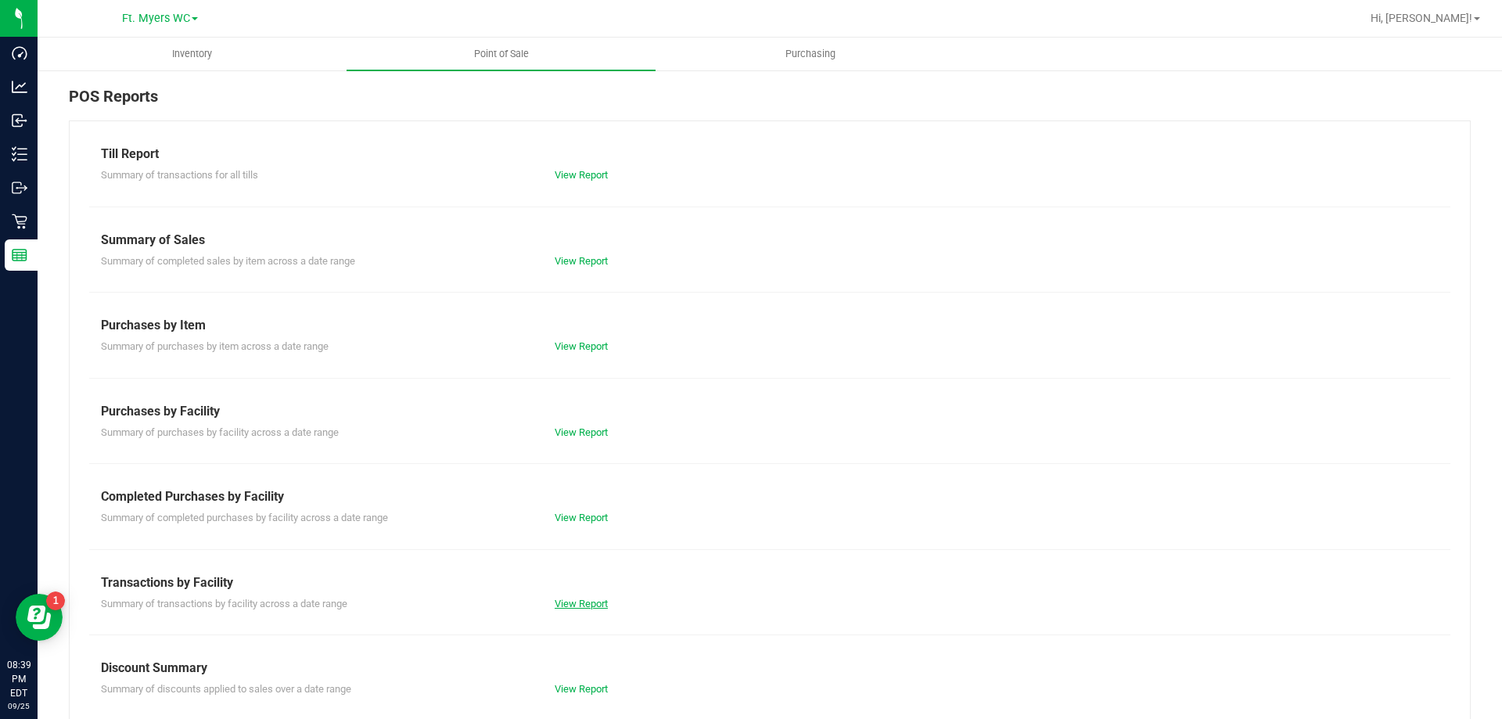
click at [562, 598] on link "View Report" at bounding box center [581, 604] width 53 height 12
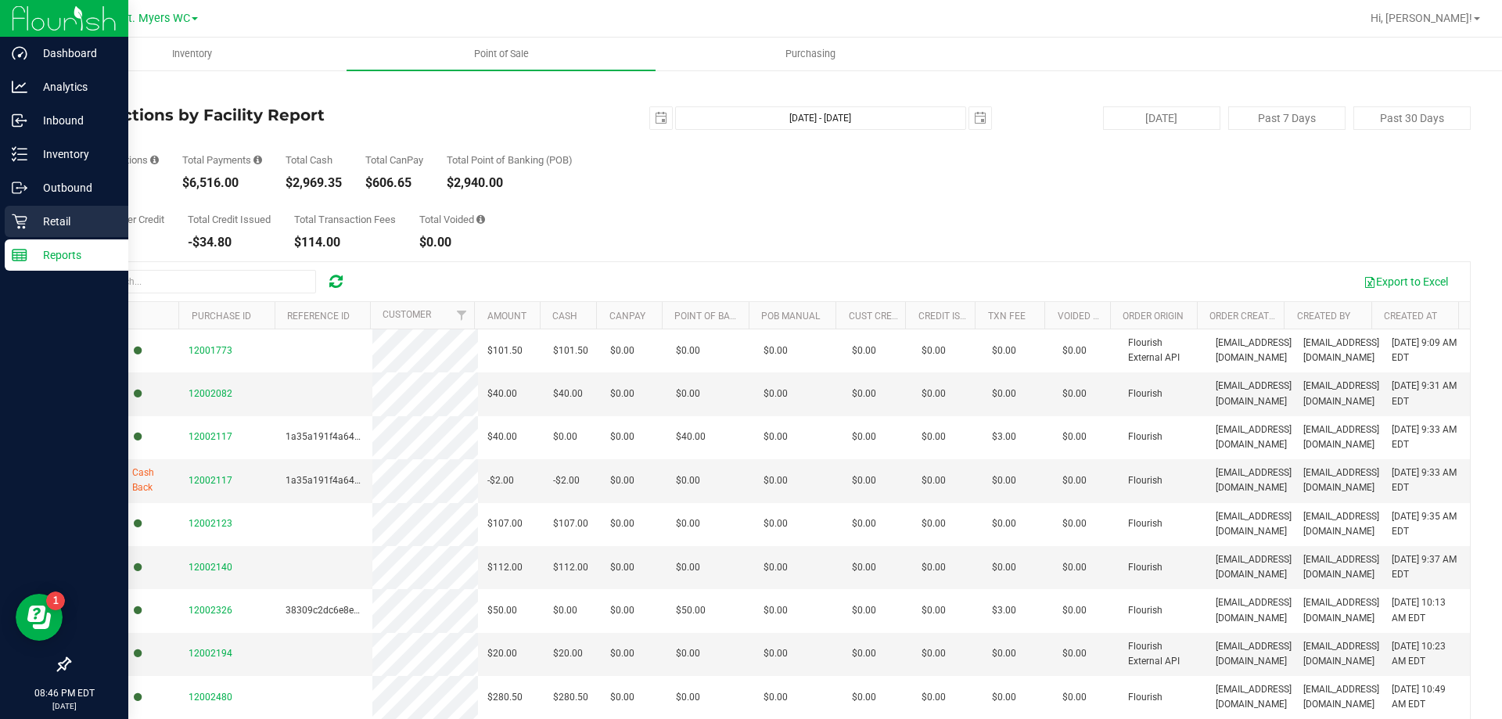
click at [15, 235] on div "Retail" at bounding box center [67, 221] width 124 height 31
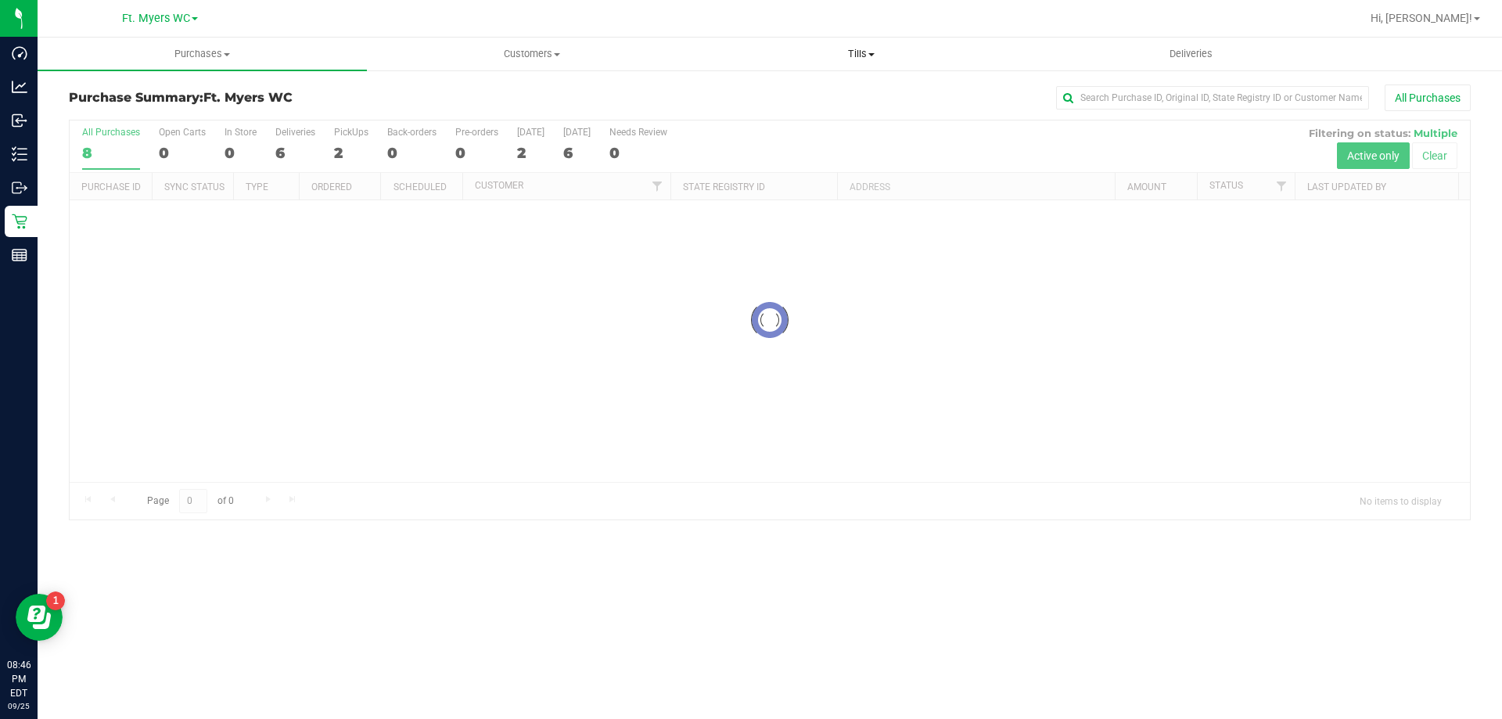
click at [864, 56] on span "Tills" at bounding box center [861, 54] width 328 height 14
click at [784, 108] on span "Reconcile e-payments" at bounding box center [774, 112] width 156 height 13
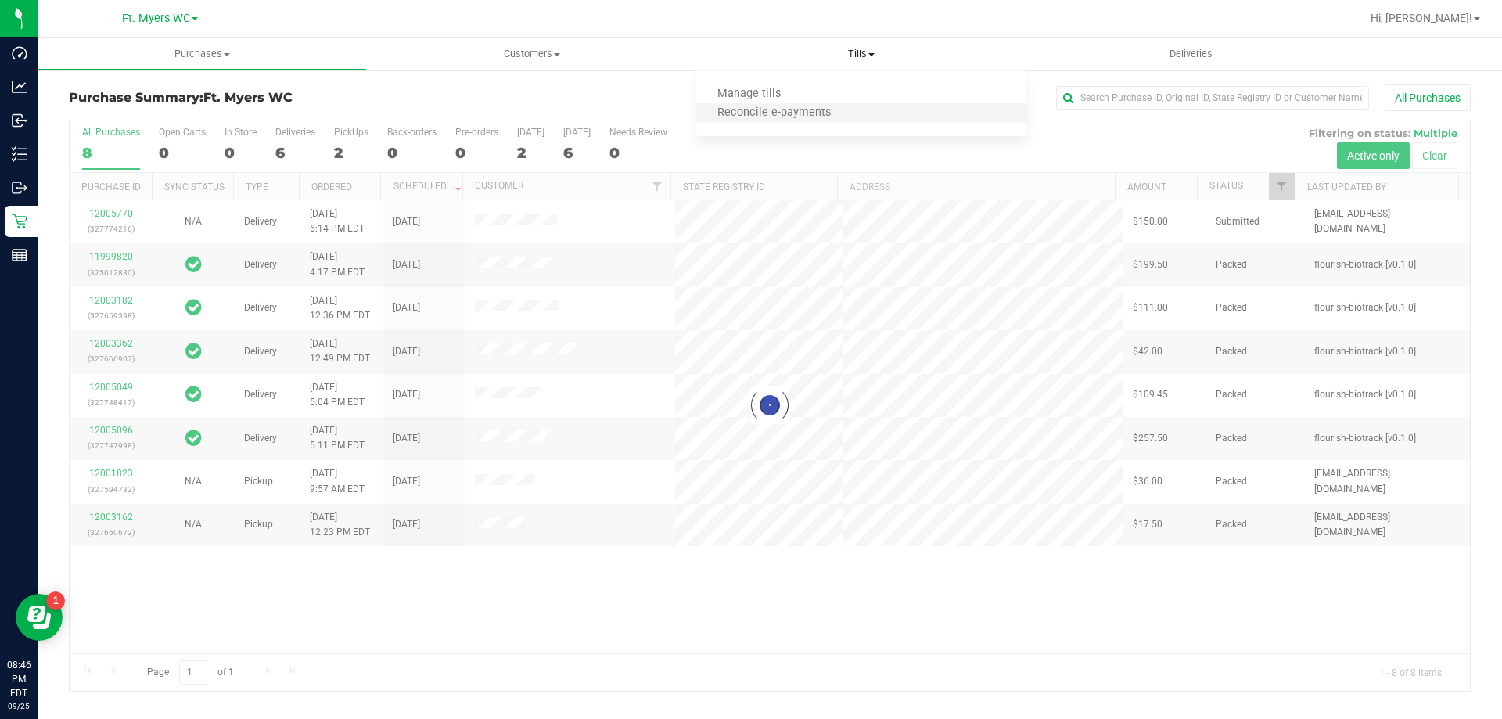
click at [798, 105] on li "Reconcile e-payments" at bounding box center [860, 113] width 329 height 19
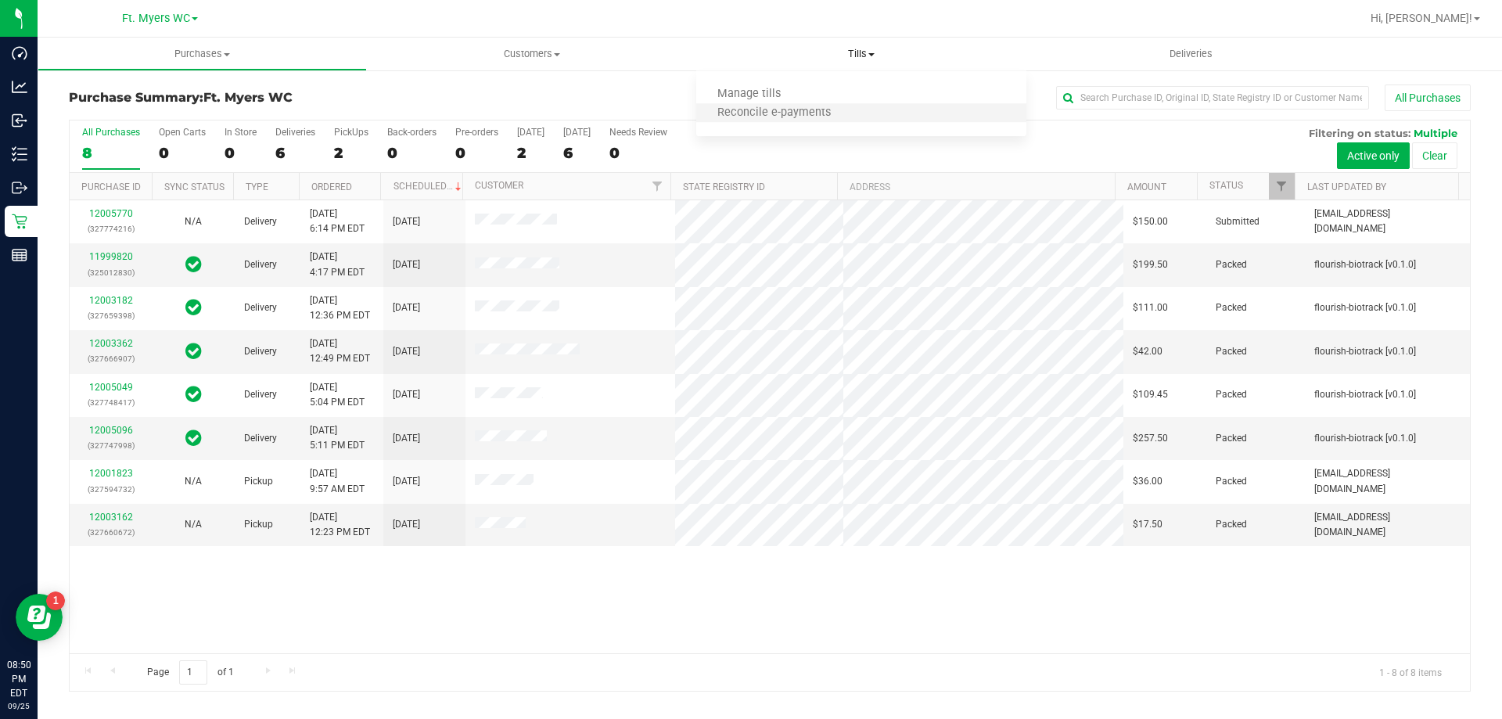
click at [874, 113] on li "Reconcile e-payments" at bounding box center [860, 113] width 329 height 19
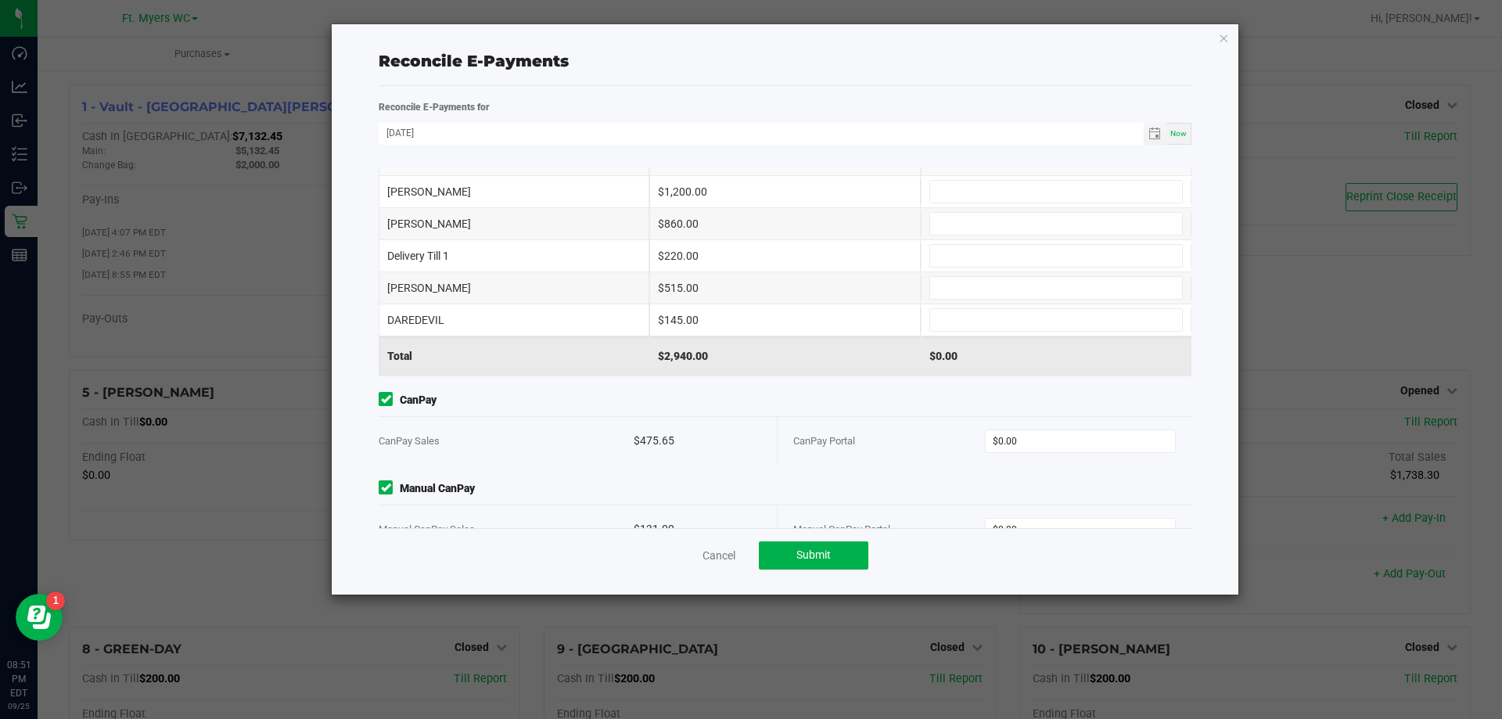
scroll to position [81, 0]
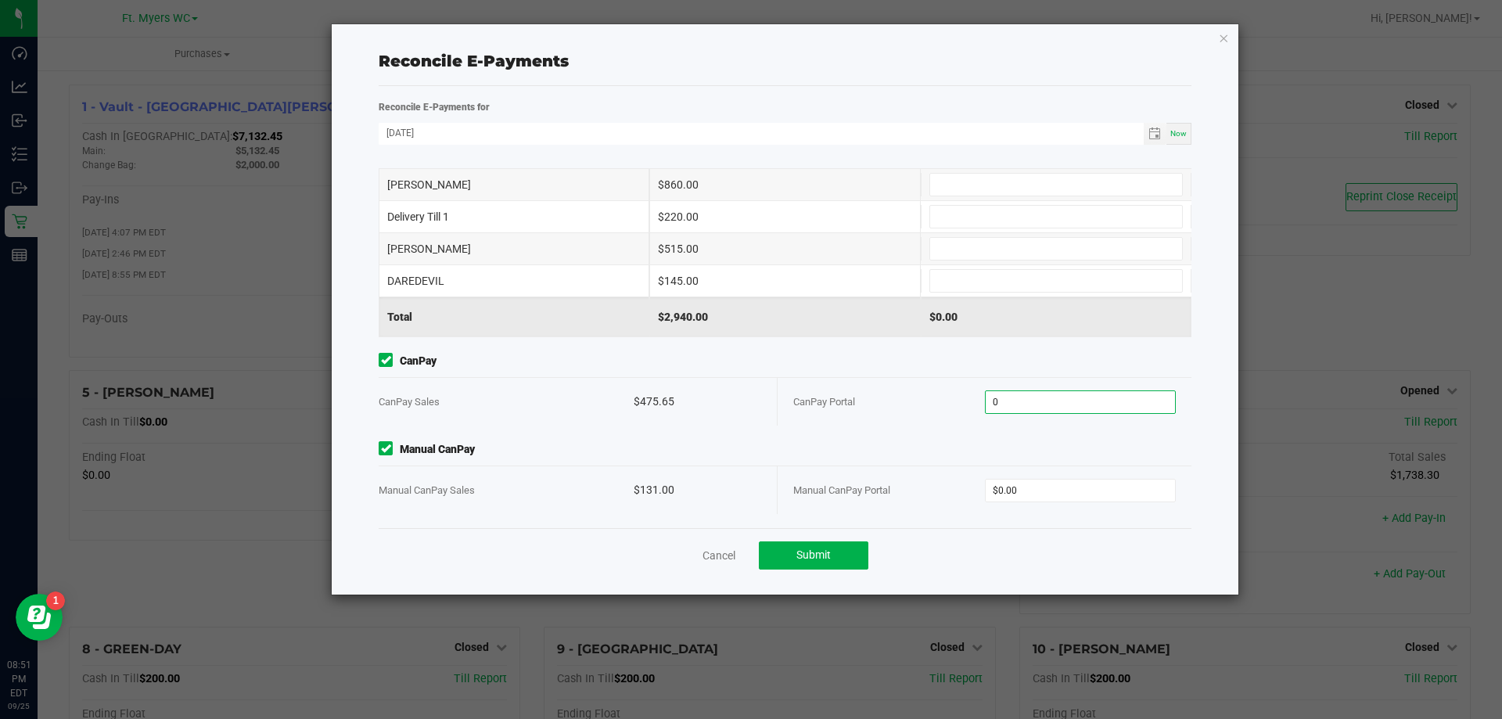
click at [1026, 397] on input "0" at bounding box center [1081, 402] width 190 height 22
type input "$475.65"
click at [1035, 500] on span "$0.00" at bounding box center [1081, 490] width 192 height 23
click at [1036, 500] on span "$0.00" at bounding box center [1081, 490] width 192 height 23
click at [1029, 461] on div "Manual CanPay Manual CanPay Sales $131.00 Manual CanPay Portal $0.00" at bounding box center [785, 477] width 836 height 73
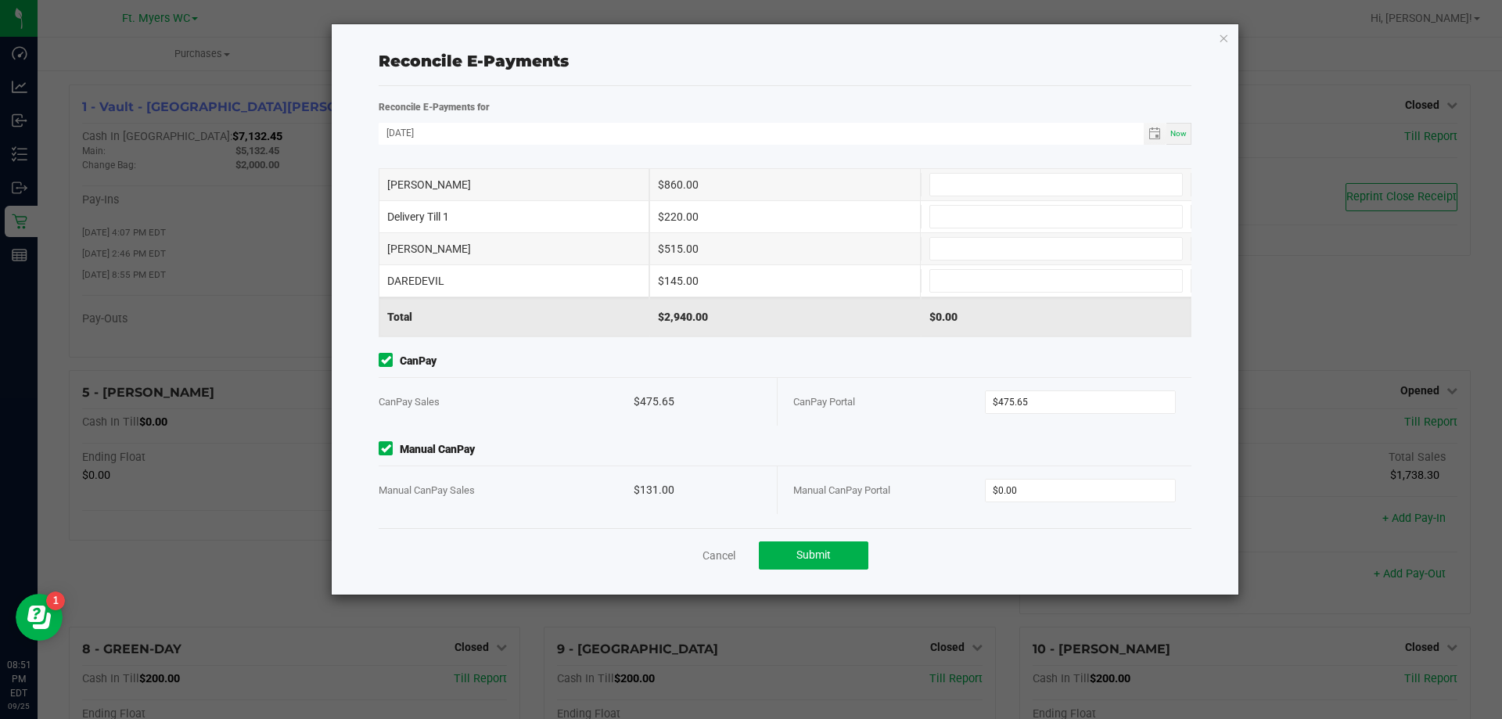
click at [1023, 468] on div "Manual CanPay Portal $0.00" at bounding box center [984, 490] width 383 height 48
click at [1022, 491] on input "0" at bounding box center [1081, 491] width 190 height 22
type input "$131.00"
click at [760, 286] on div "$145.00" at bounding box center [784, 280] width 271 height 31
click at [936, 187] on input at bounding box center [1056, 185] width 252 height 22
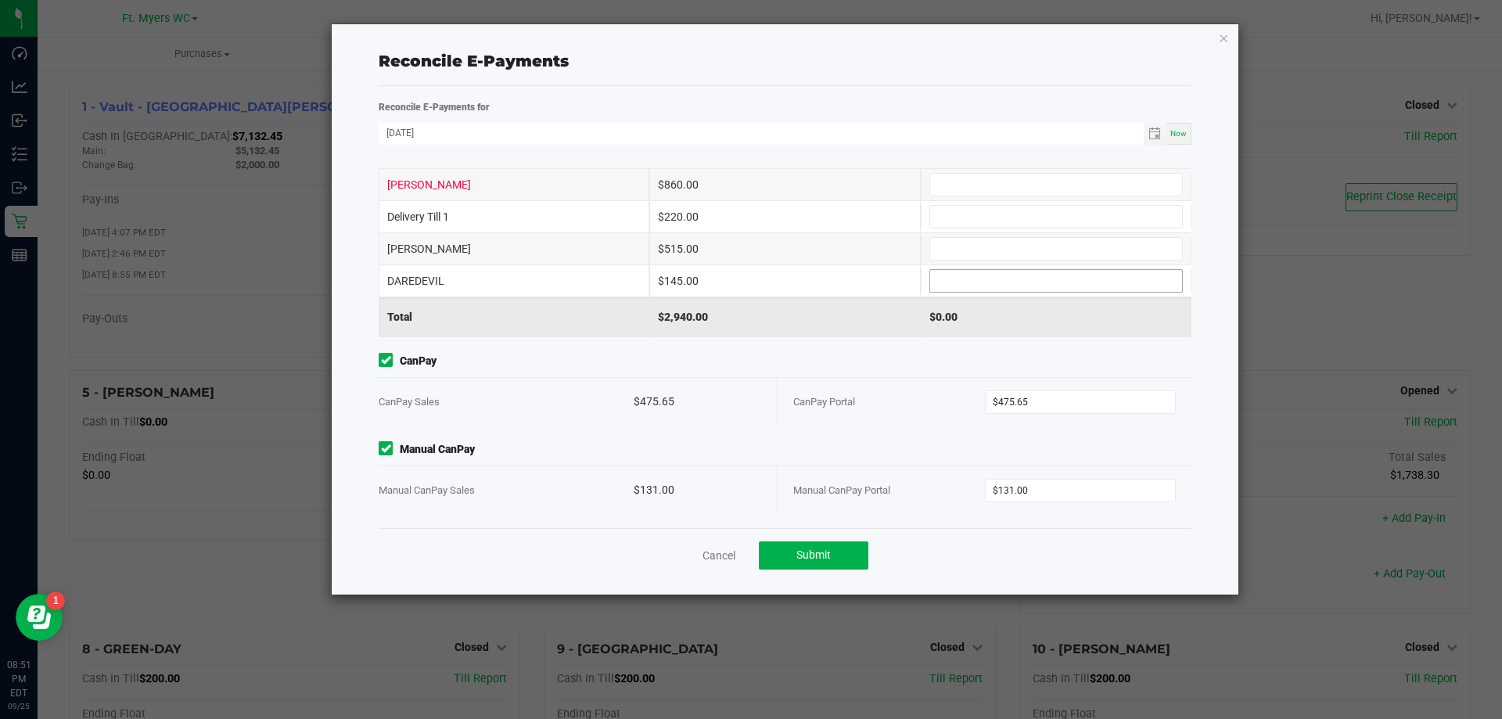
click at [961, 271] on span at bounding box center [1055, 280] width 253 height 23
click at [961, 271] on input at bounding box center [1056, 281] width 252 height 22
type input "$145.00"
click at [959, 254] on input at bounding box center [1056, 249] width 252 height 22
click at [964, 174] on span at bounding box center [1055, 184] width 253 height 23
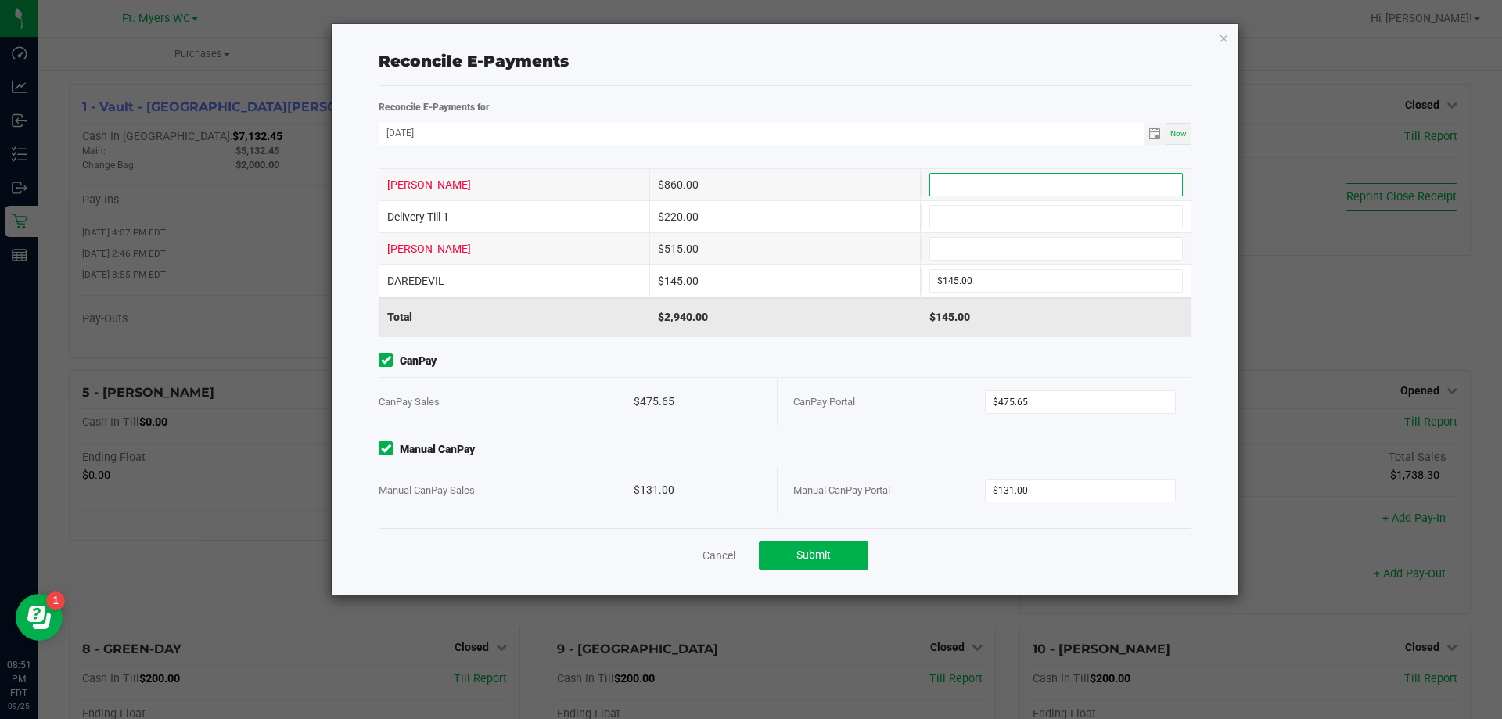
click at [972, 179] on input at bounding box center [1056, 185] width 252 height 22
type input "$860.00"
click at [986, 250] on input at bounding box center [1056, 249] width 252 height 22
type input "$515.00"
click at [965, 212] on input at bounding box center [1056, 217] width 252 height 22
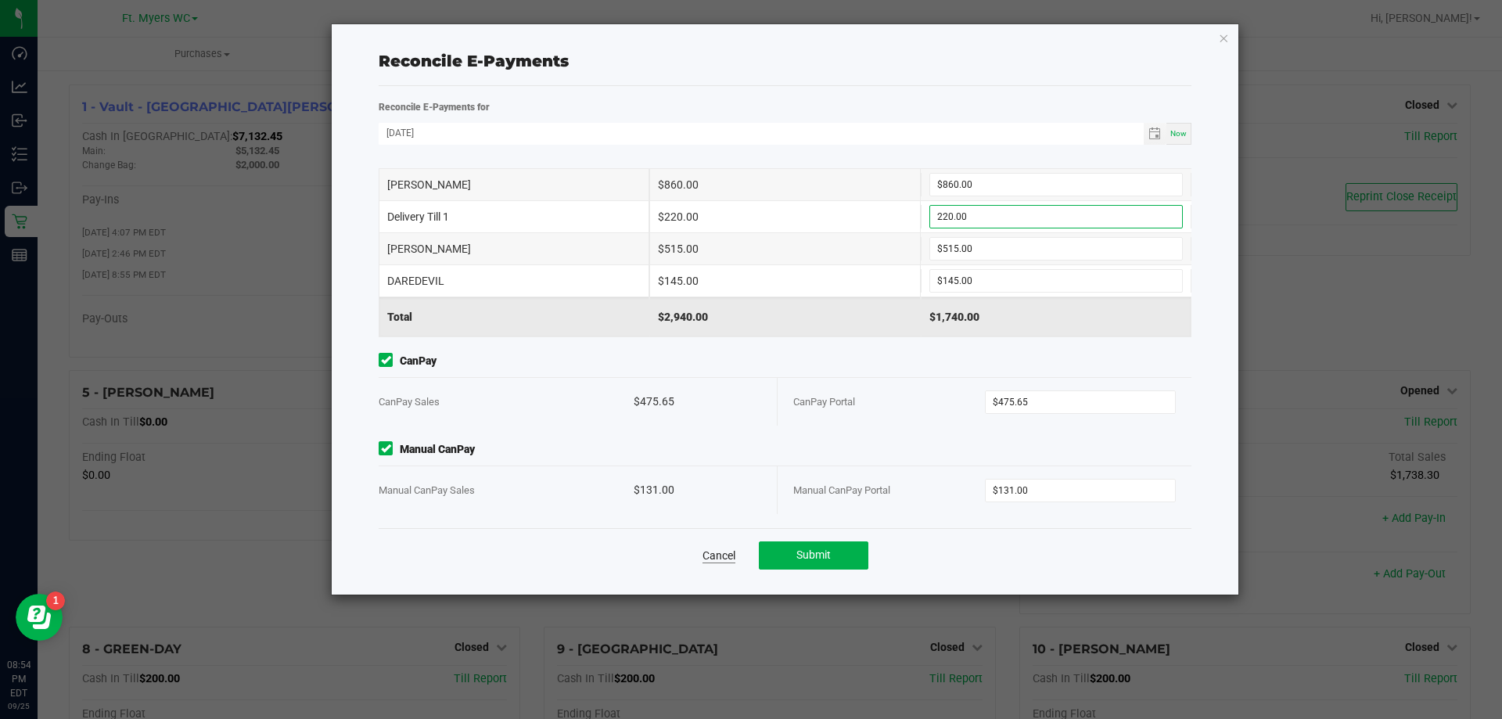
type input "$220.00"
click at [728, 559] on link "Cancel" at bounding box center [718, 556] width 33 height 16
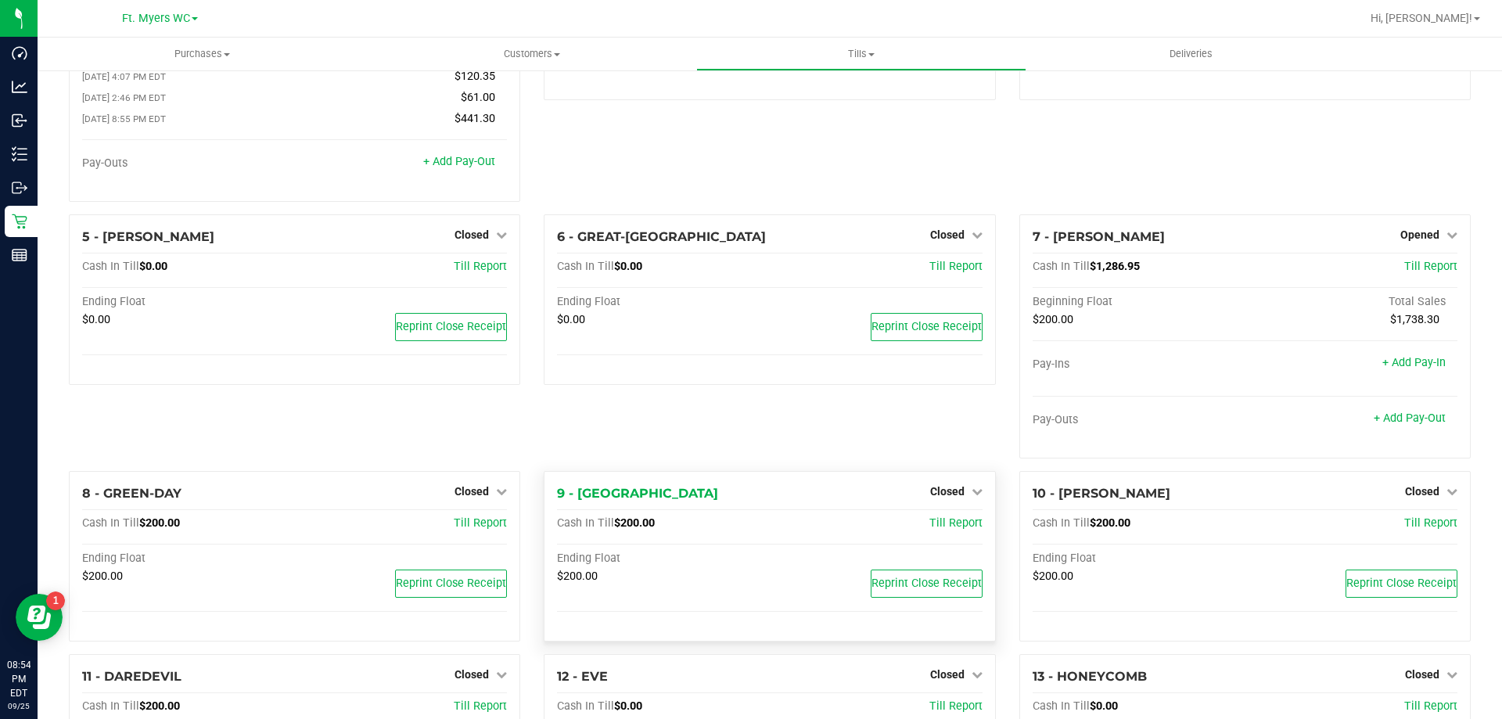
scroll to position [156, 0]
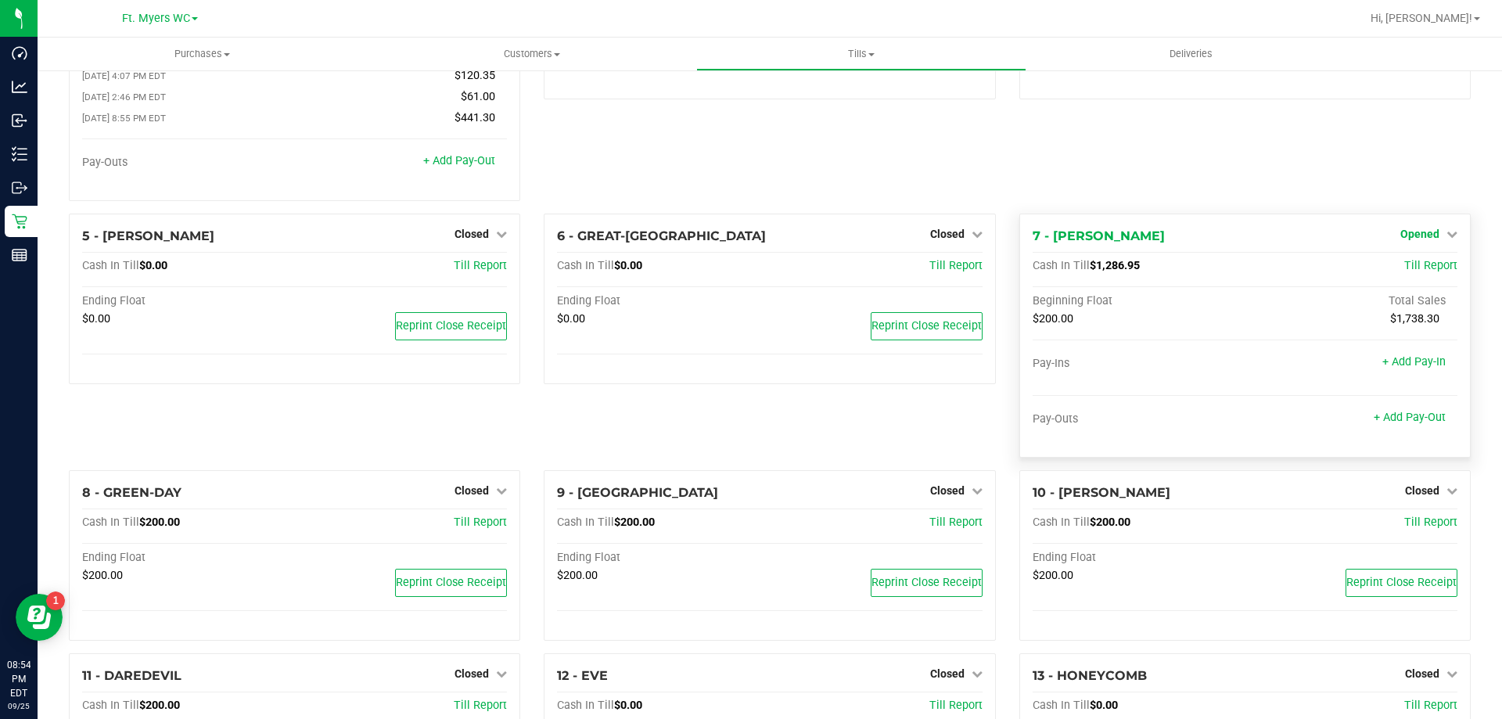
click at [1408, 234] on span "Opened" at bounding box center [1419, 234] width 39 height 13
click at [842, 52] on span "Tills" at bounding box center [861, 54] width 328 height 14
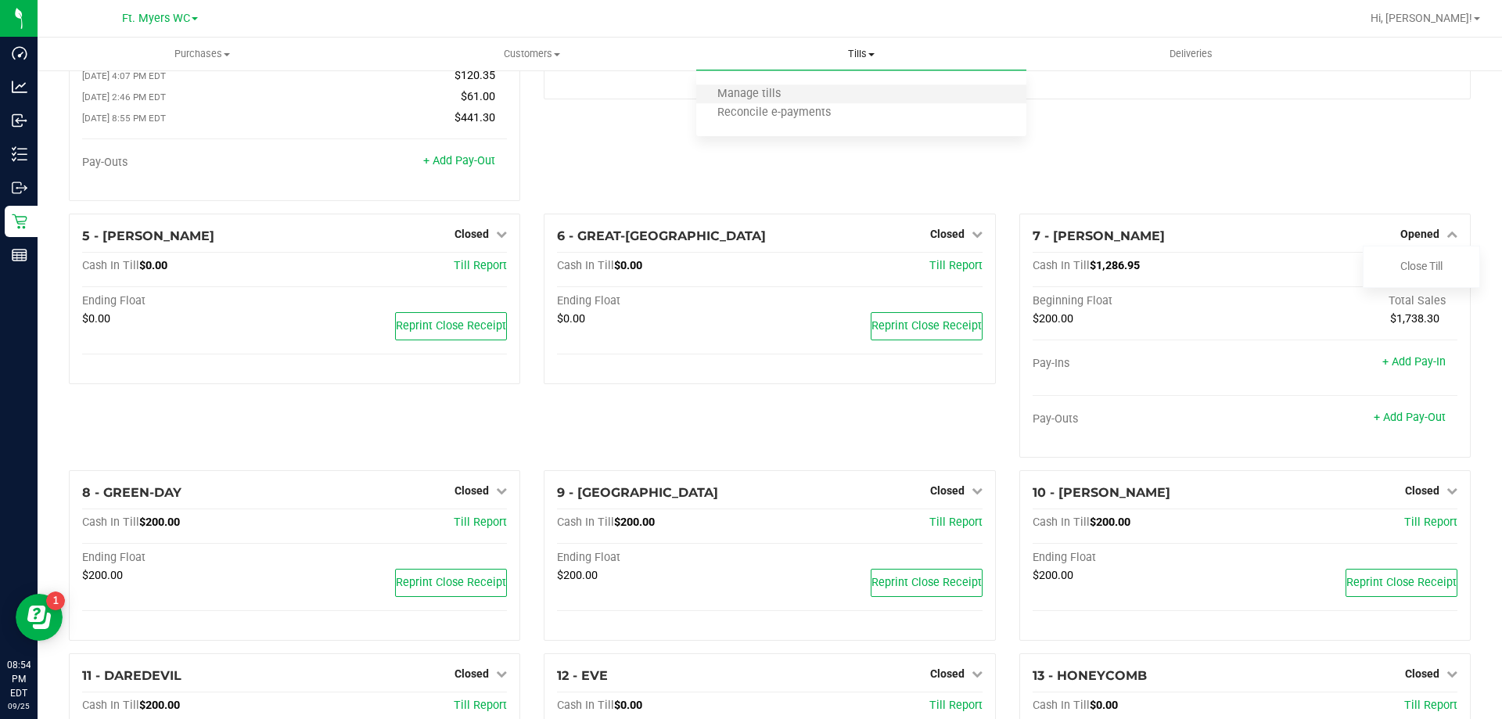
click at [823, 88] on li "Manage tills" at bounding box center [860, 94] width 329 height 19
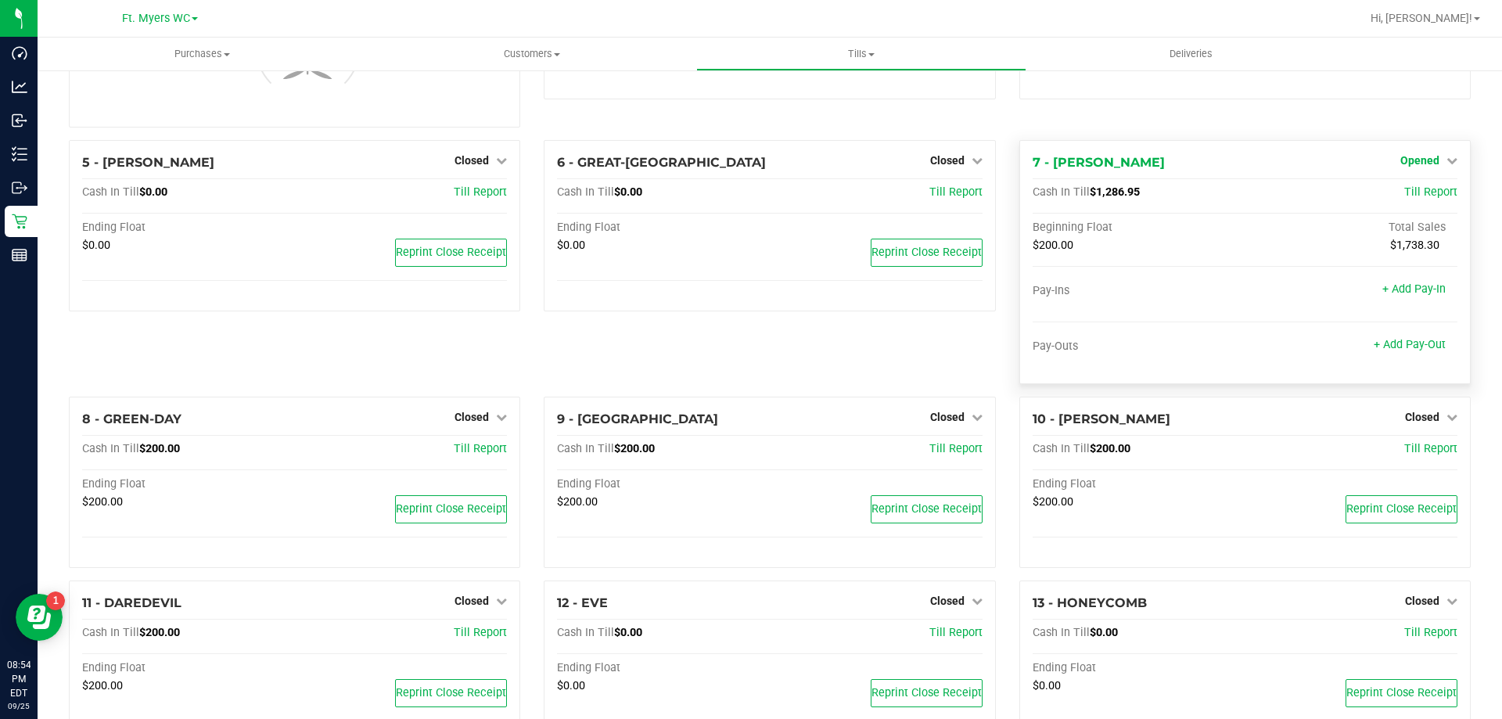
click at [1446, 164] on icon at bounding box center [1451, 160] width 11 height 11
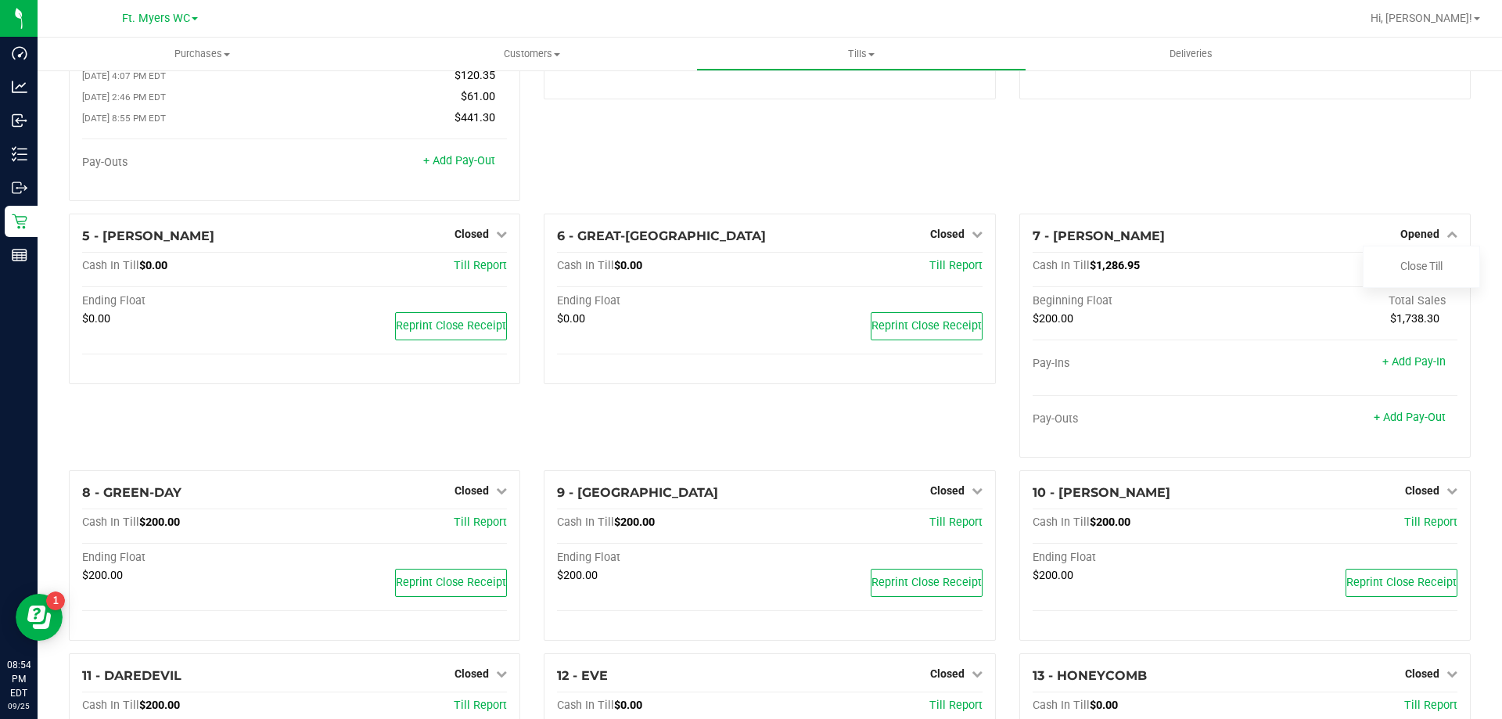
click at [1408, 196] on div "4 - Test-Do-Not-Use Closed Open Till Cash In Till $0.00 Till Report Ending Floa…" at bounding box center [1245, 71] width 475 height 286
click at [1414, 270] on link "Close Till" at bounding box center [1421, 266] width 42 height 13
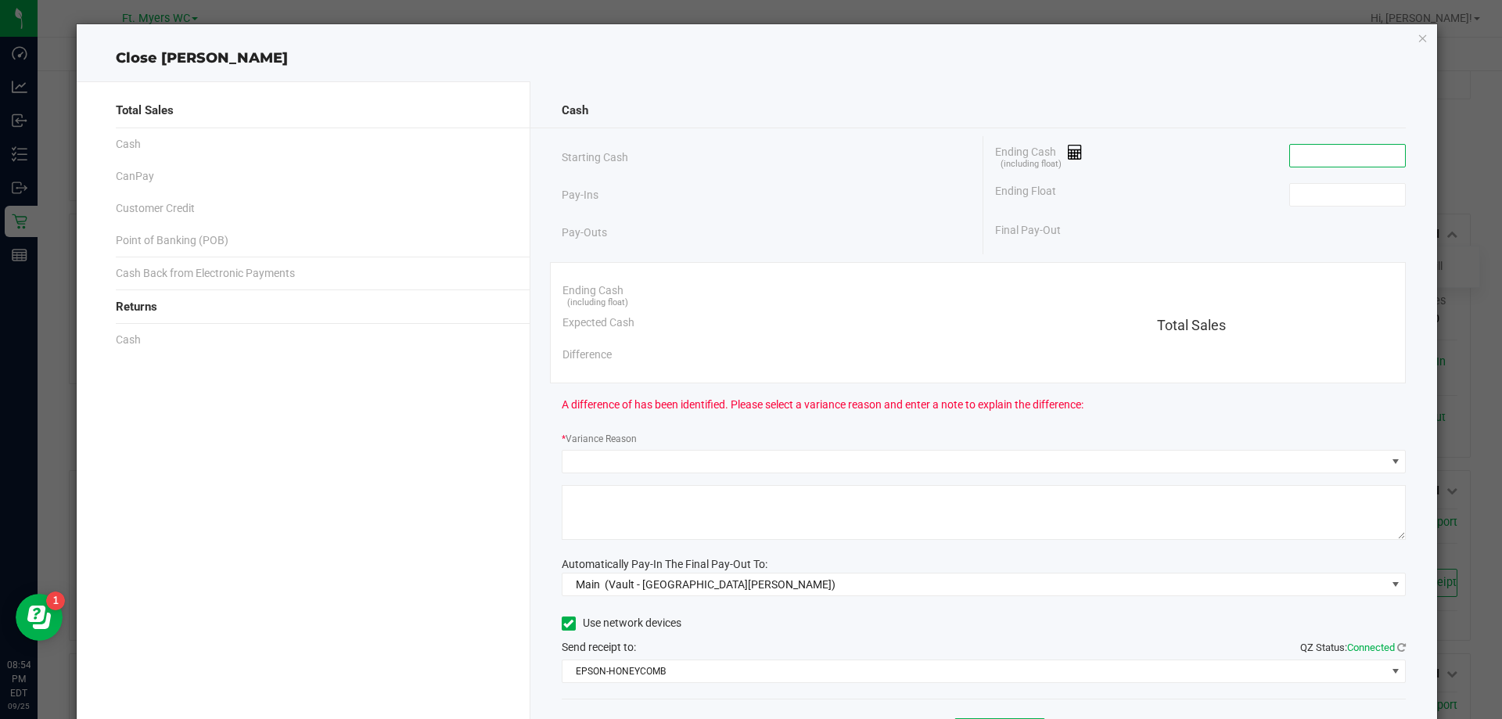
click at [1337, 160] on input at bounding box center [1347, 156] width 115 height 22
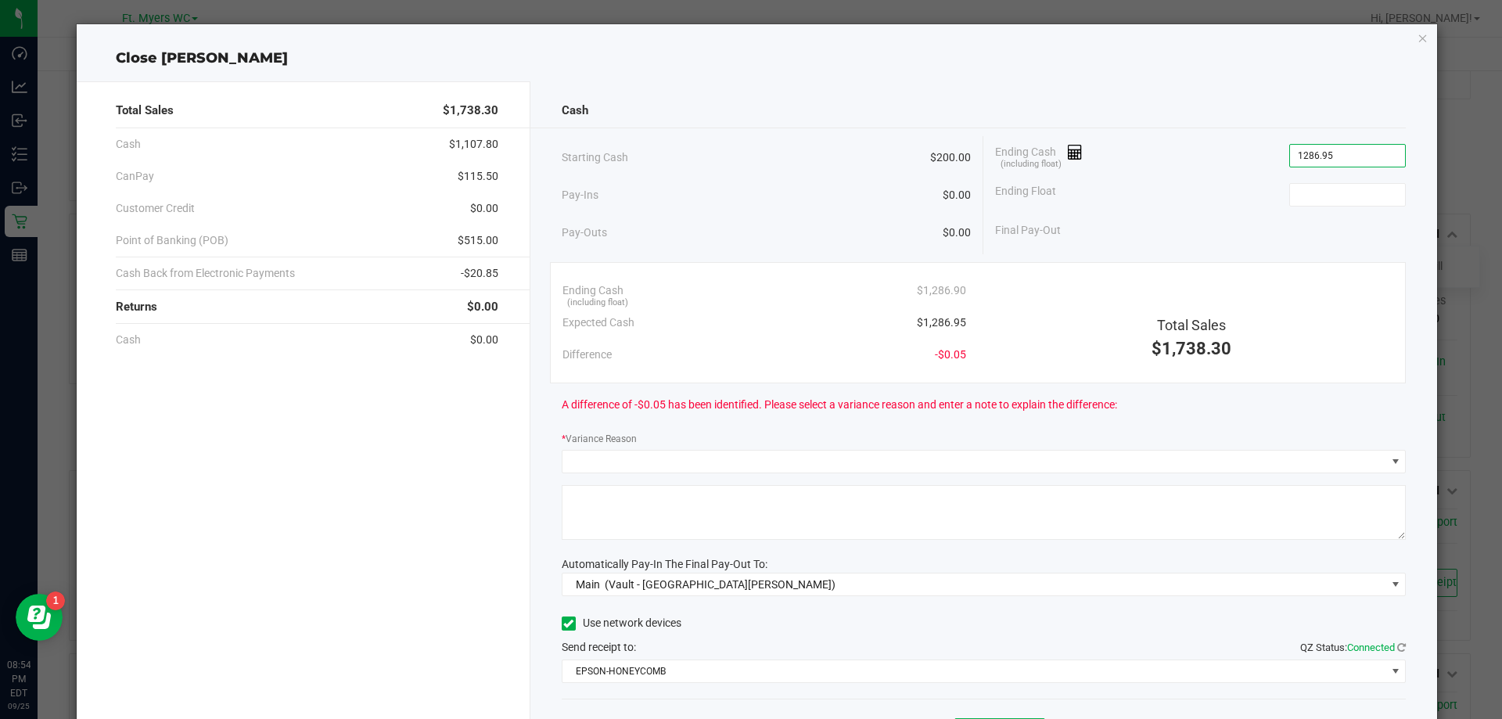
type input "$1,286.95"
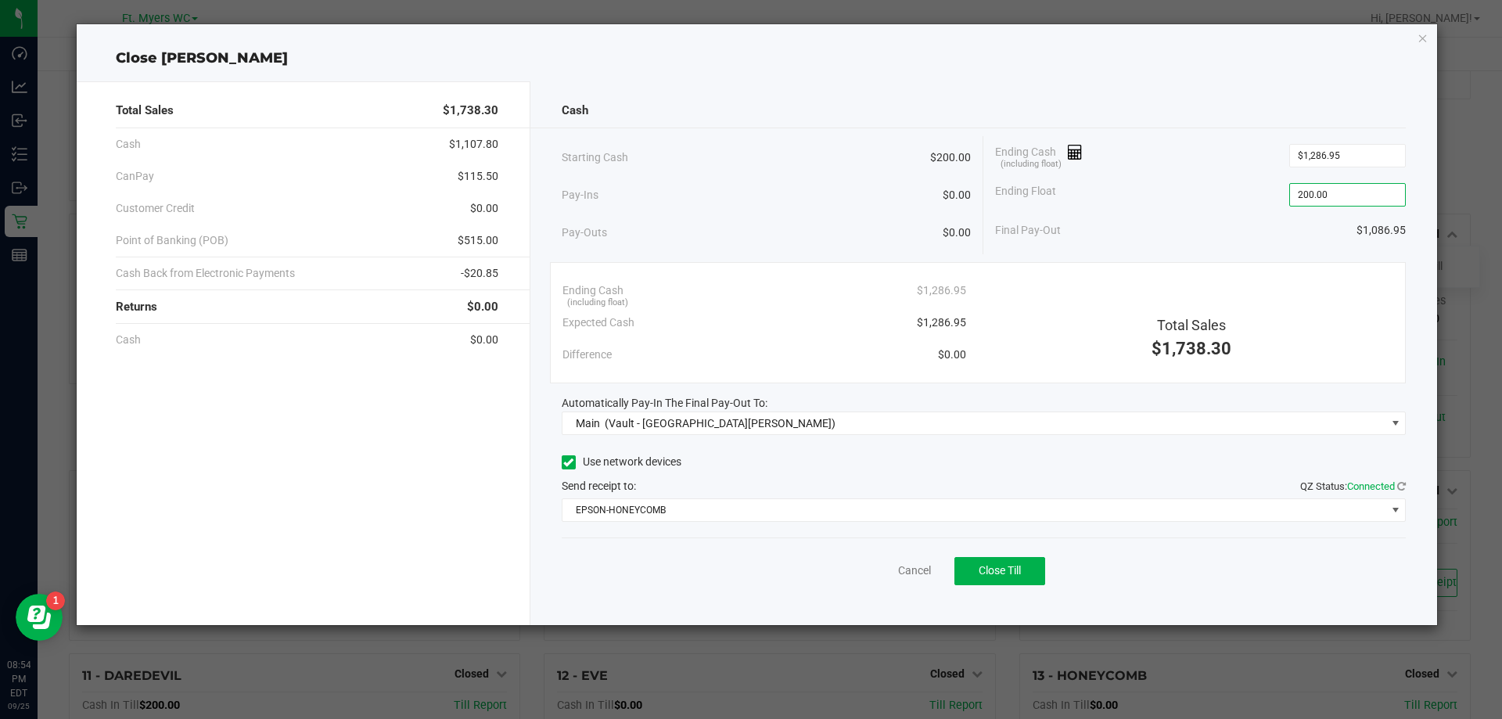
type input "$200.00"
click at [1045, 587] on div "Cancel Close Till" at bounding box center [984, 567] width 845 height 60
click at [1039, 579] on button "Close Till" at bounding box center [999, 571] width 91 height 28
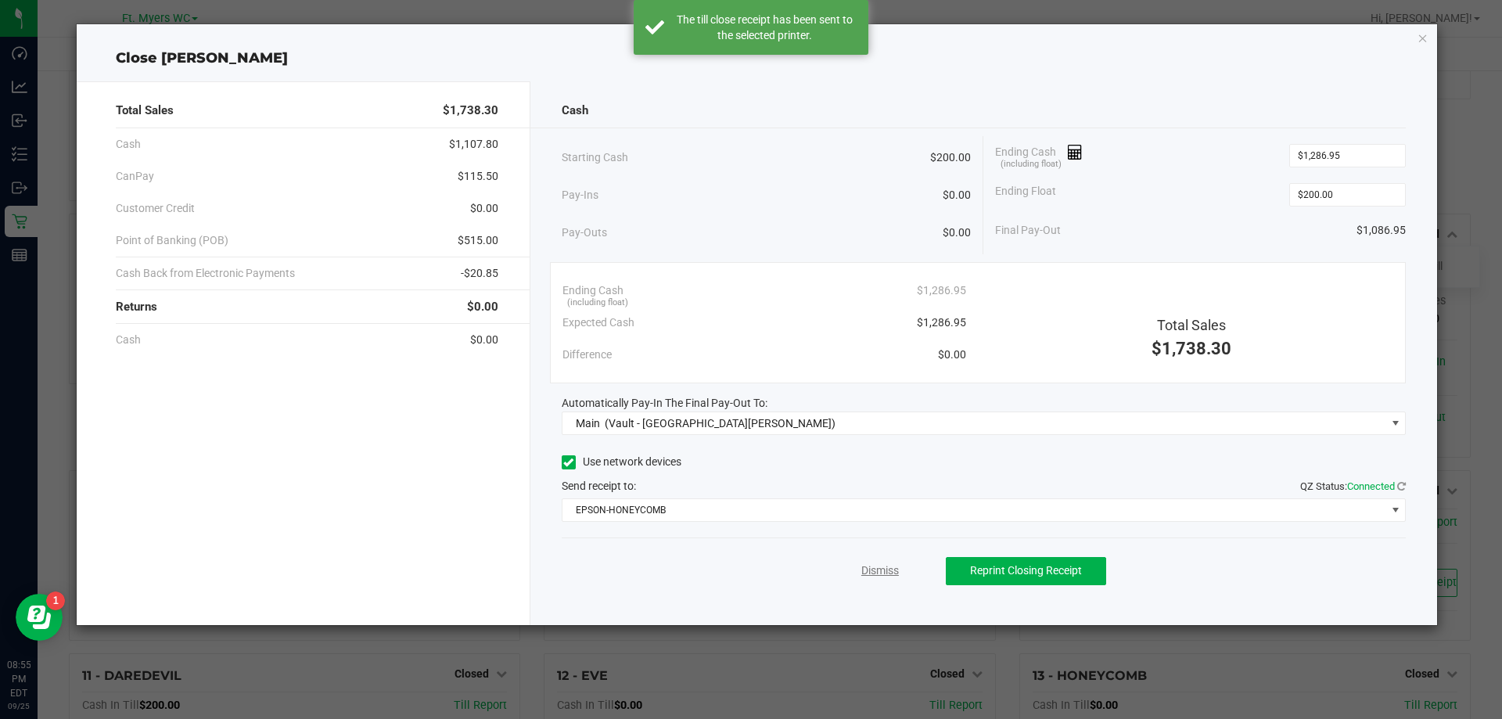
click at [885, 569] on link "Dismiss" at bounding box center [880, 570] width 38 height 16
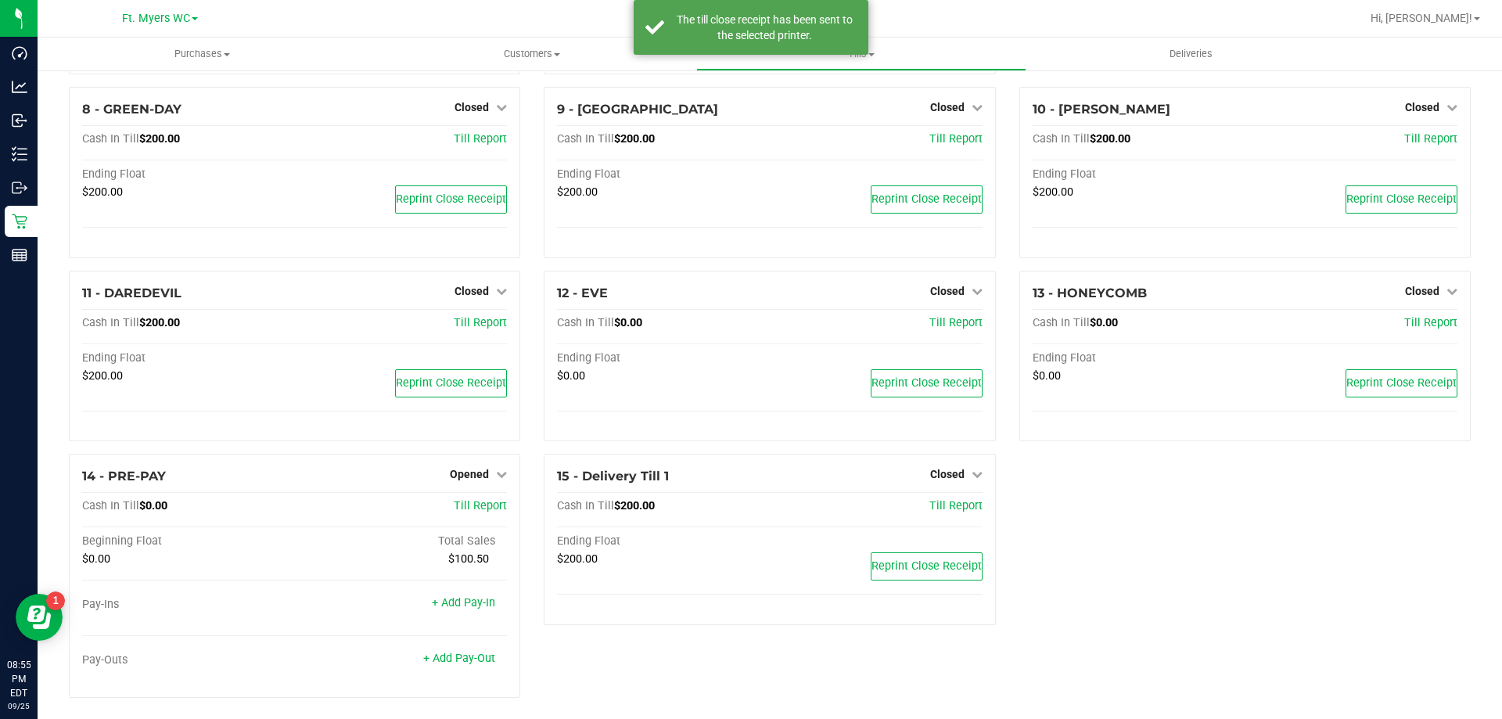
scroll to position [477, 0]
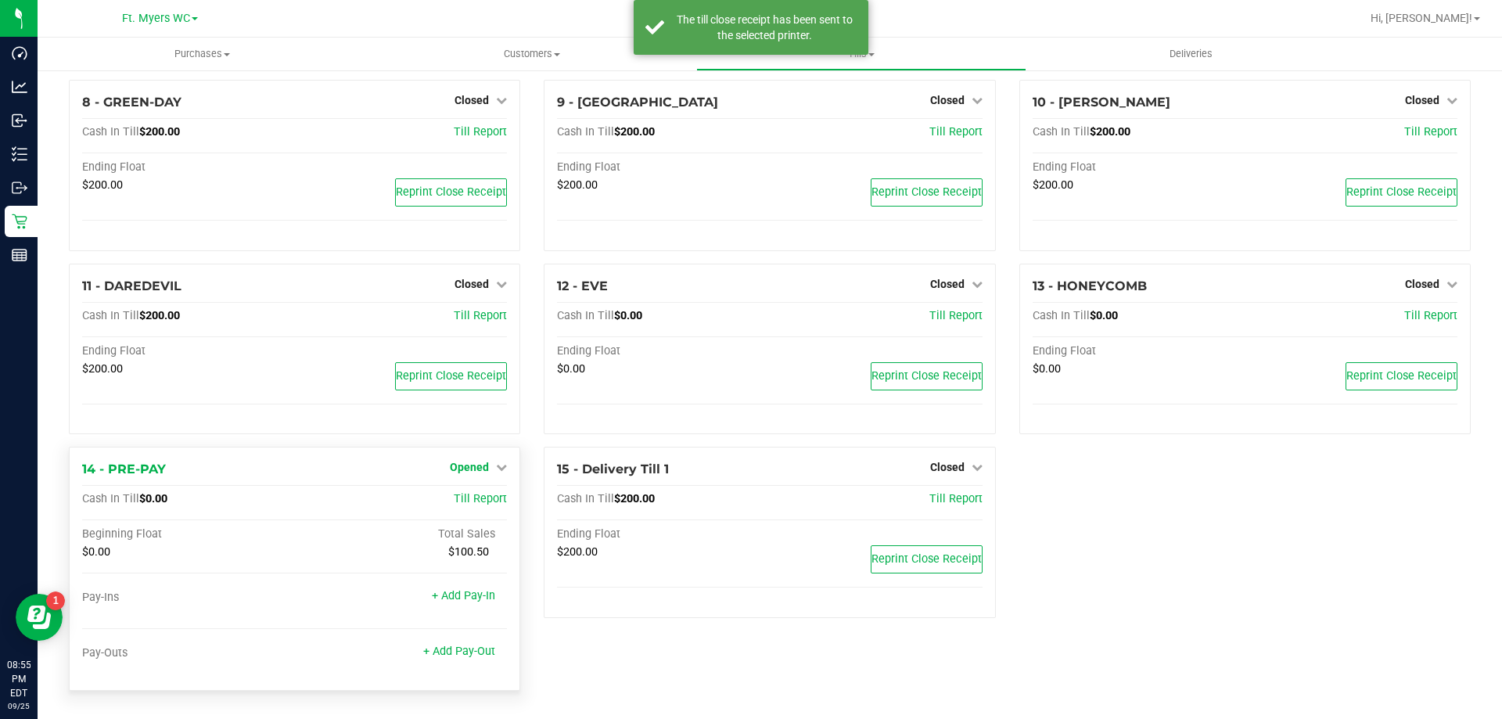
click at [477, 466] on span "Opened" at bounding box center [469, 467] width 39 height 13
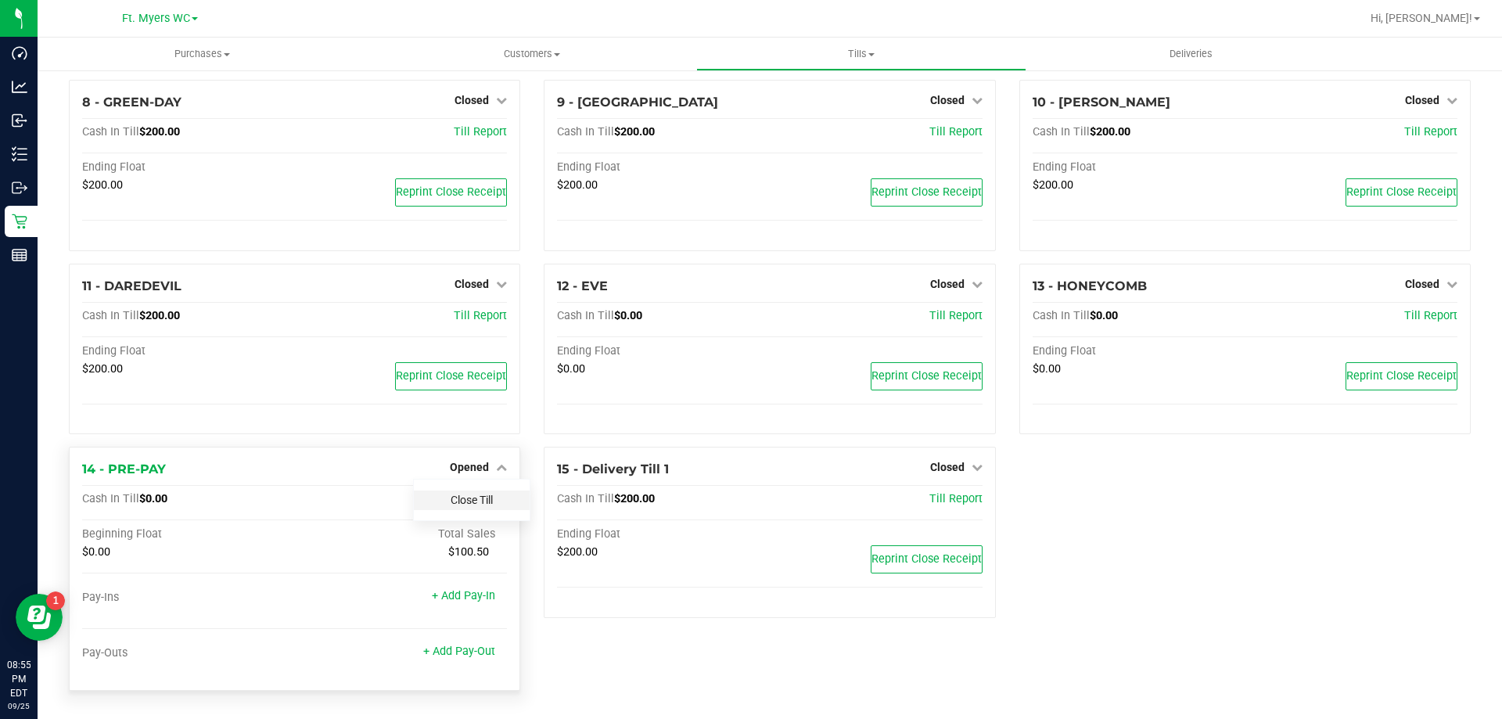
click at [462, 504] on link "Close Till" at bounding box center [472, 500] width 42 height 13
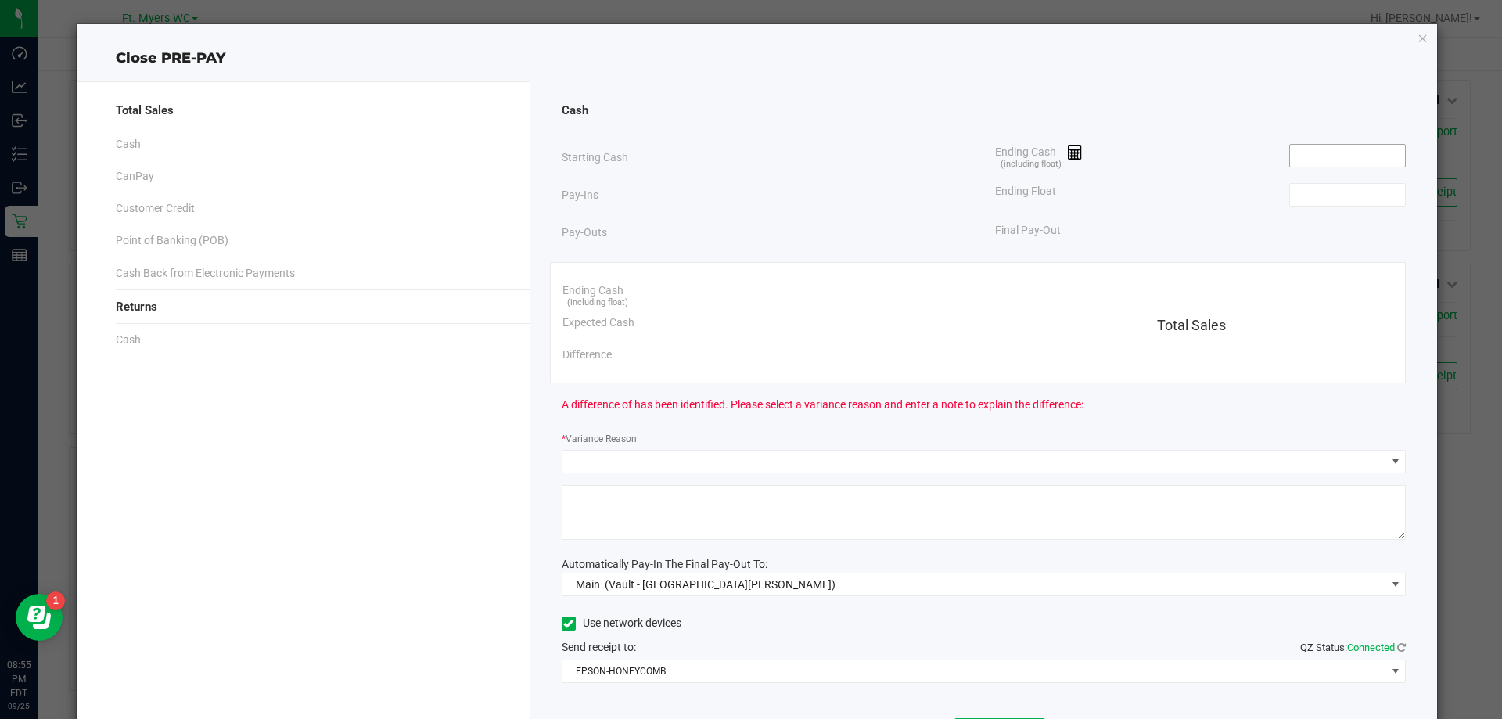
click at [1348, 160] on input at bounding box center [1347, 156] width 115 height 22
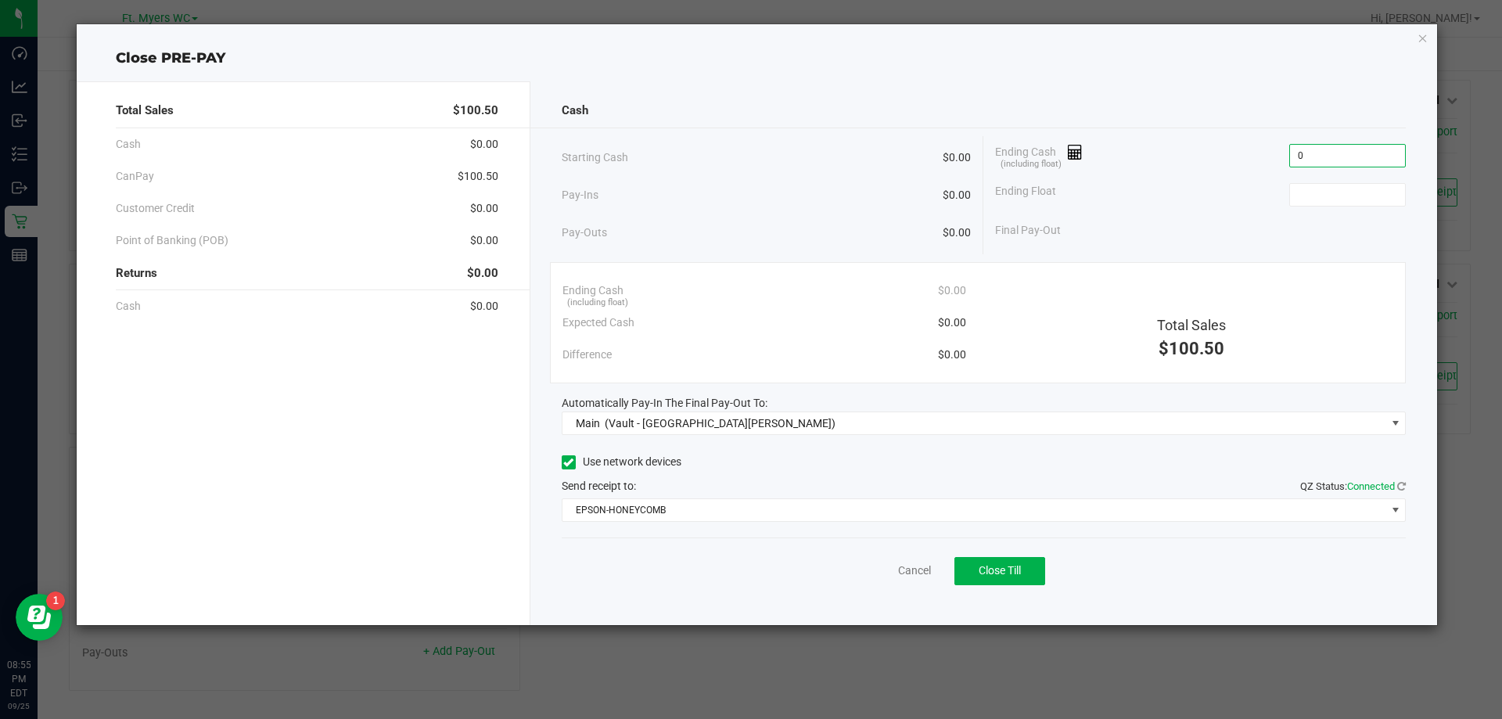
type input "$0.00"
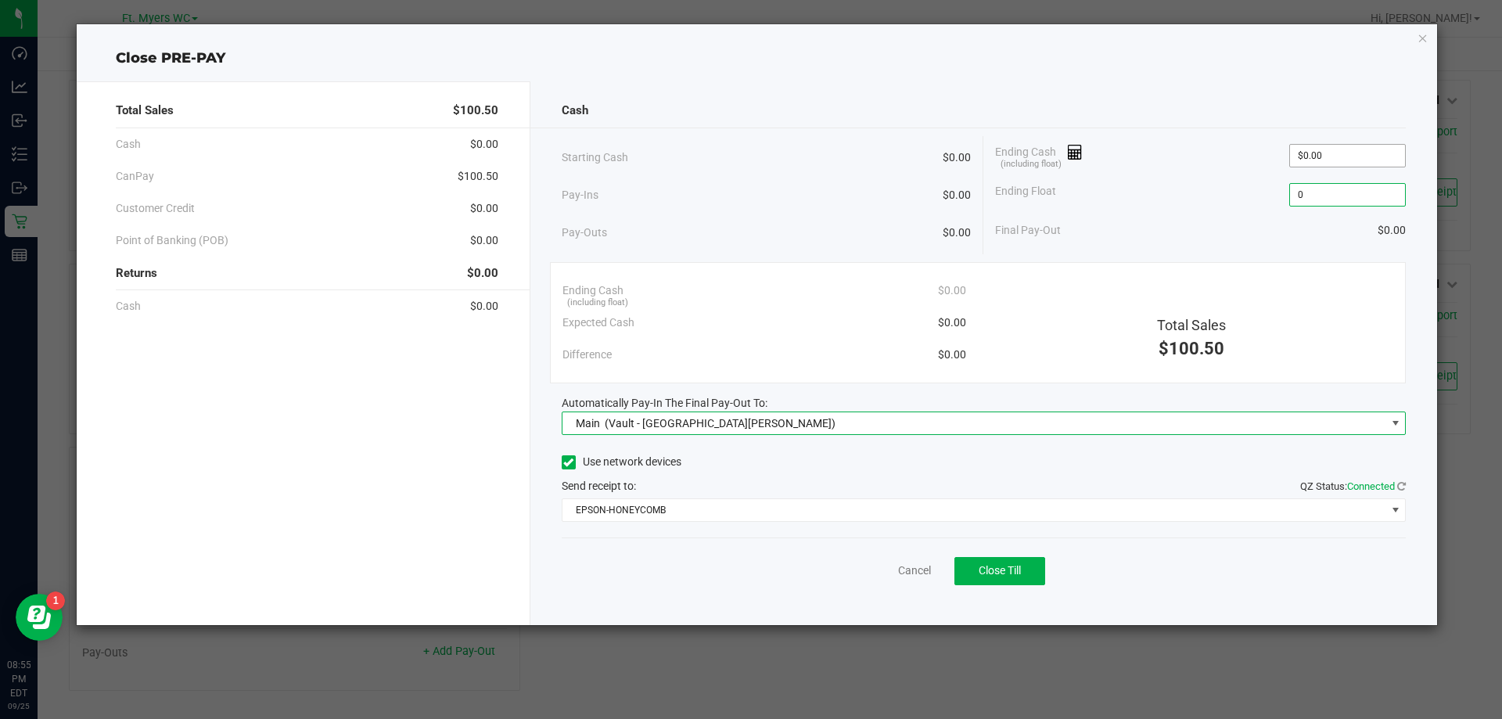
type input "$0.00"
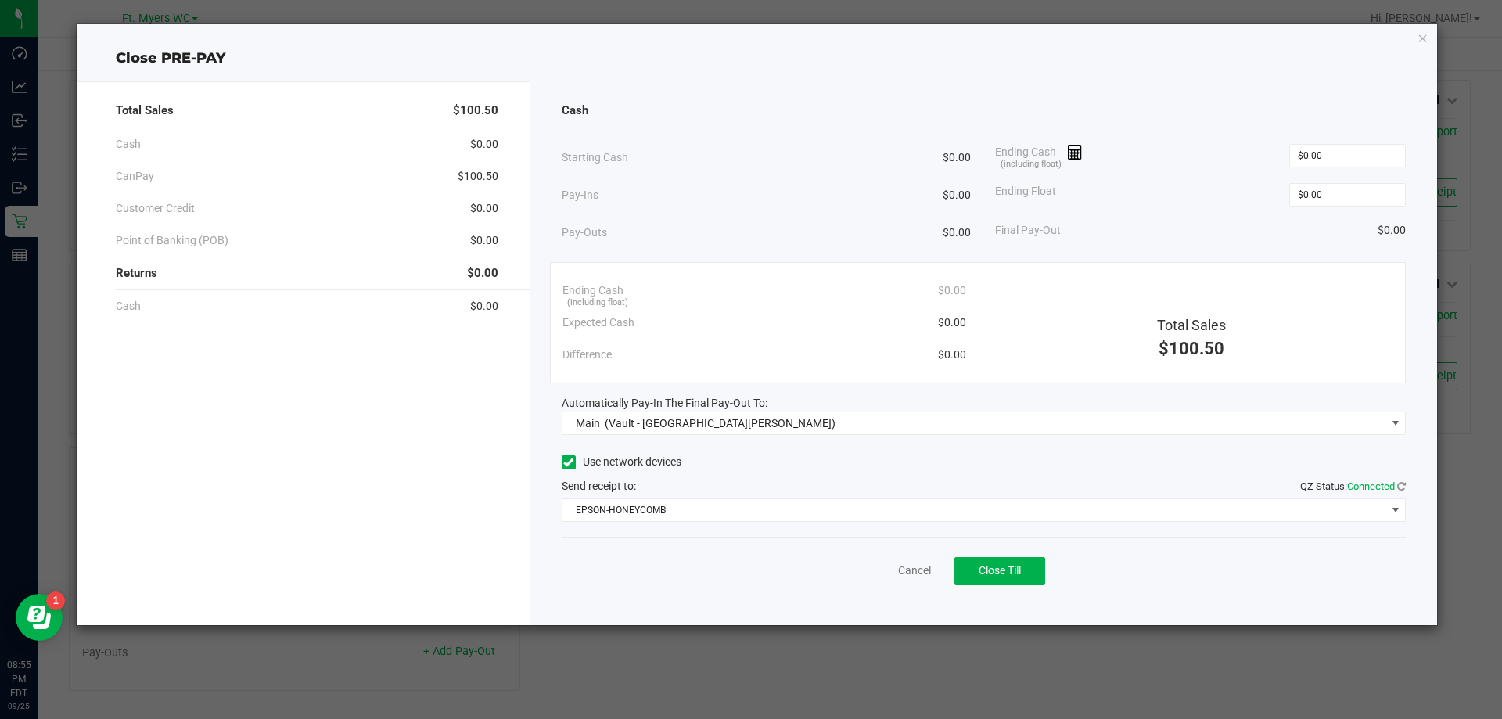
click at [1189, 231] on div "Final Pay-Out $0.00" at bounding box center [1200, 230] width 411 height 32
click at [1011, 569] on span "Close Till" at bounding box center [1000, 570] width 42 height 13
click at [868, 566] on link "Dismiss" at bounding box center [880, 570] width 38 height 16
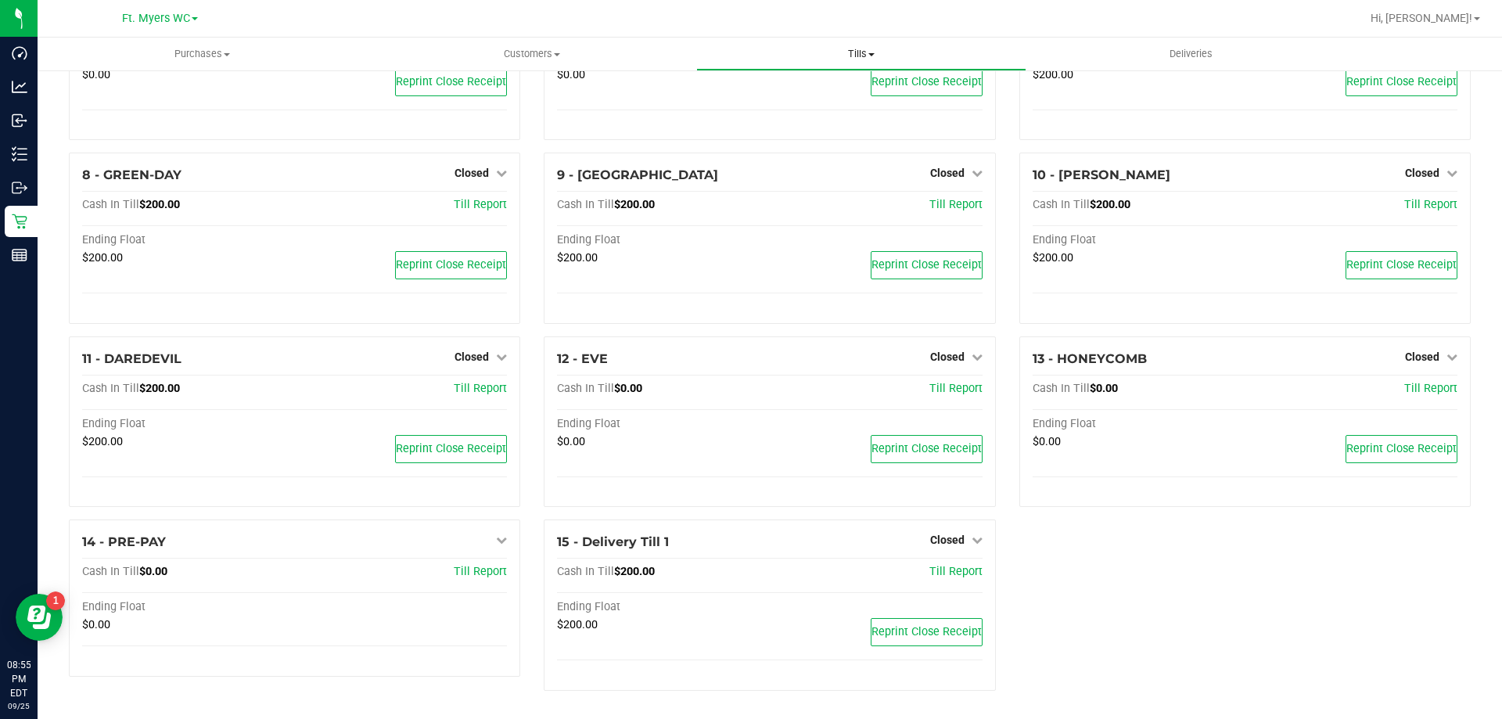
click at [831, 53] on span "Tills" at bounding box center [861, 54] width 328 height 14
click at [806, 111] on span "Reconcile e-payments" at bounding box center [774, 112] width 156 height 13
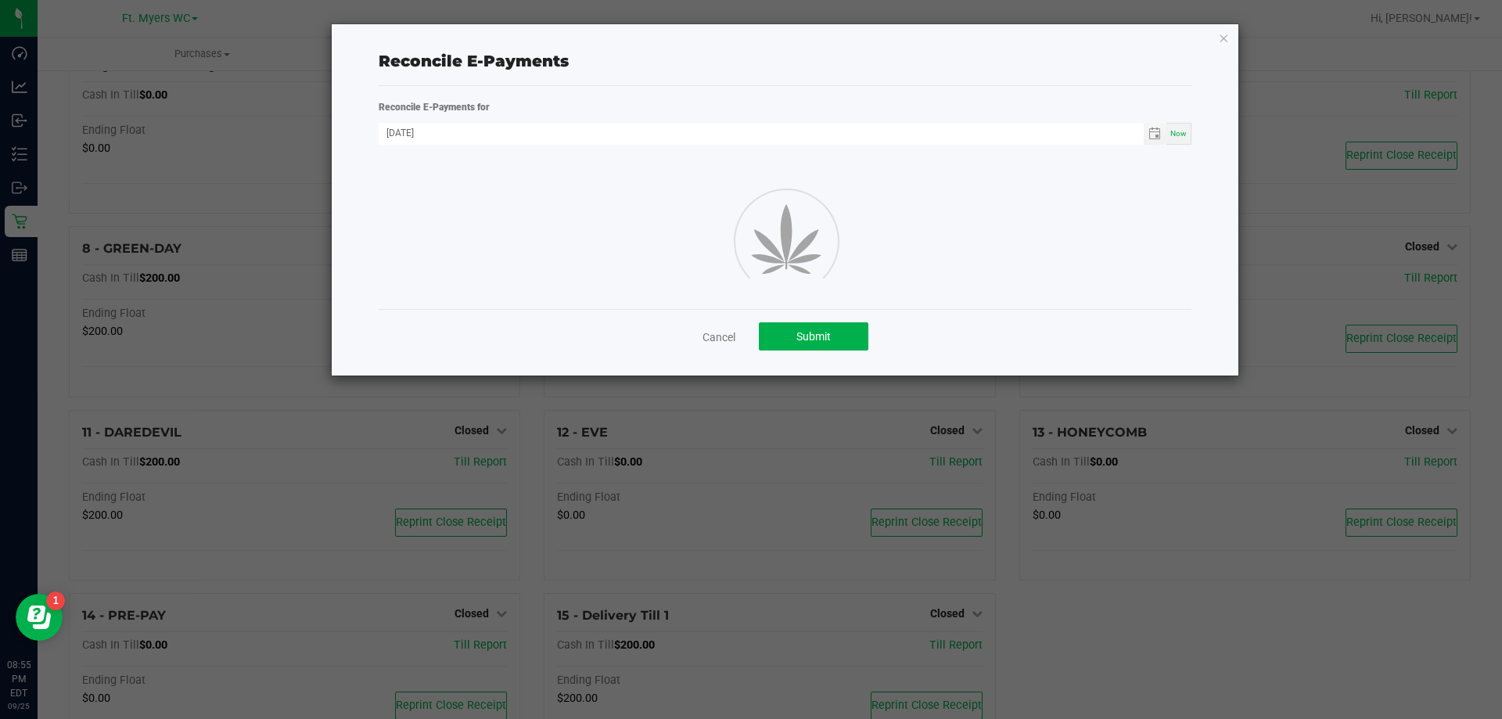
scroll to position [404, 0]
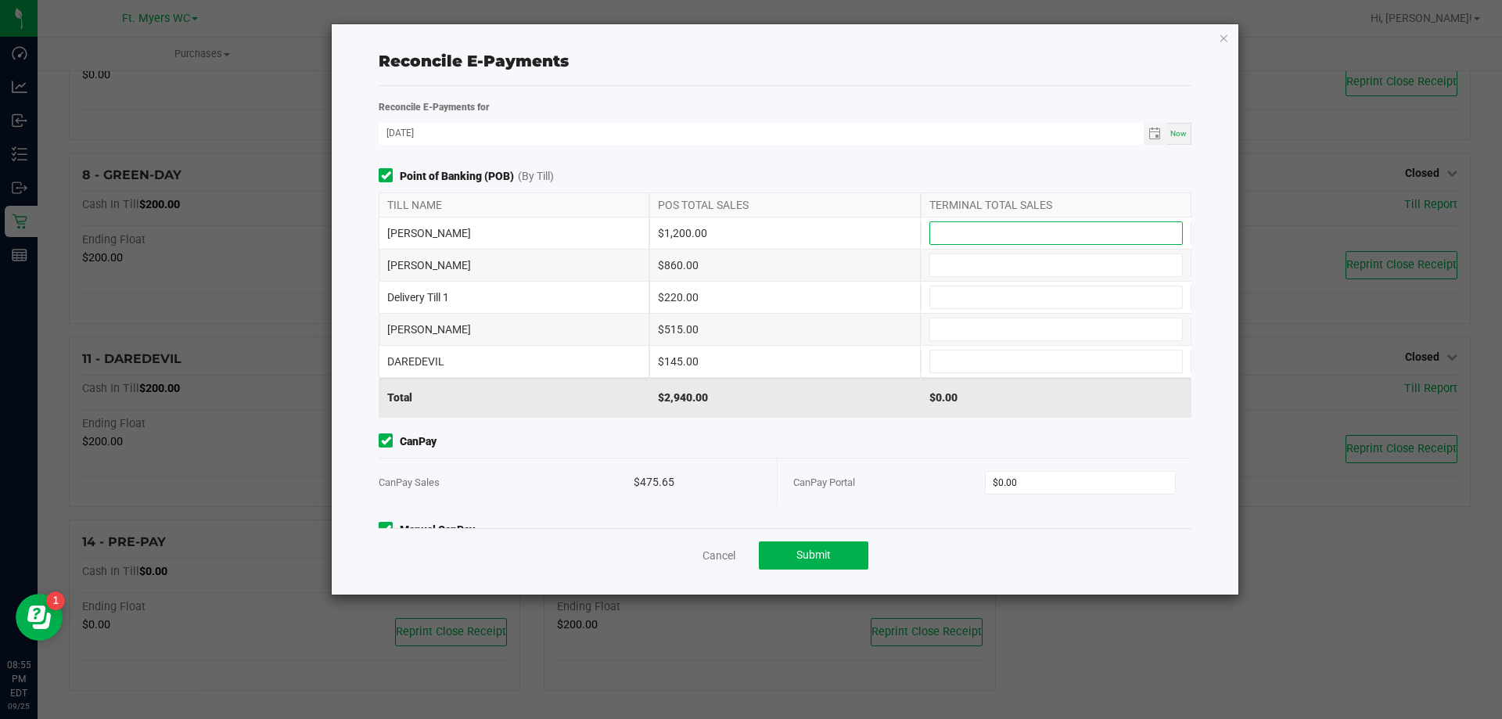
click at [985, 230] on input at bounding box center [1056, 233] width 252 height 22
type input "$1,200.00"
type input "$860.00"
type input "$220.00"
type input "$515.00"
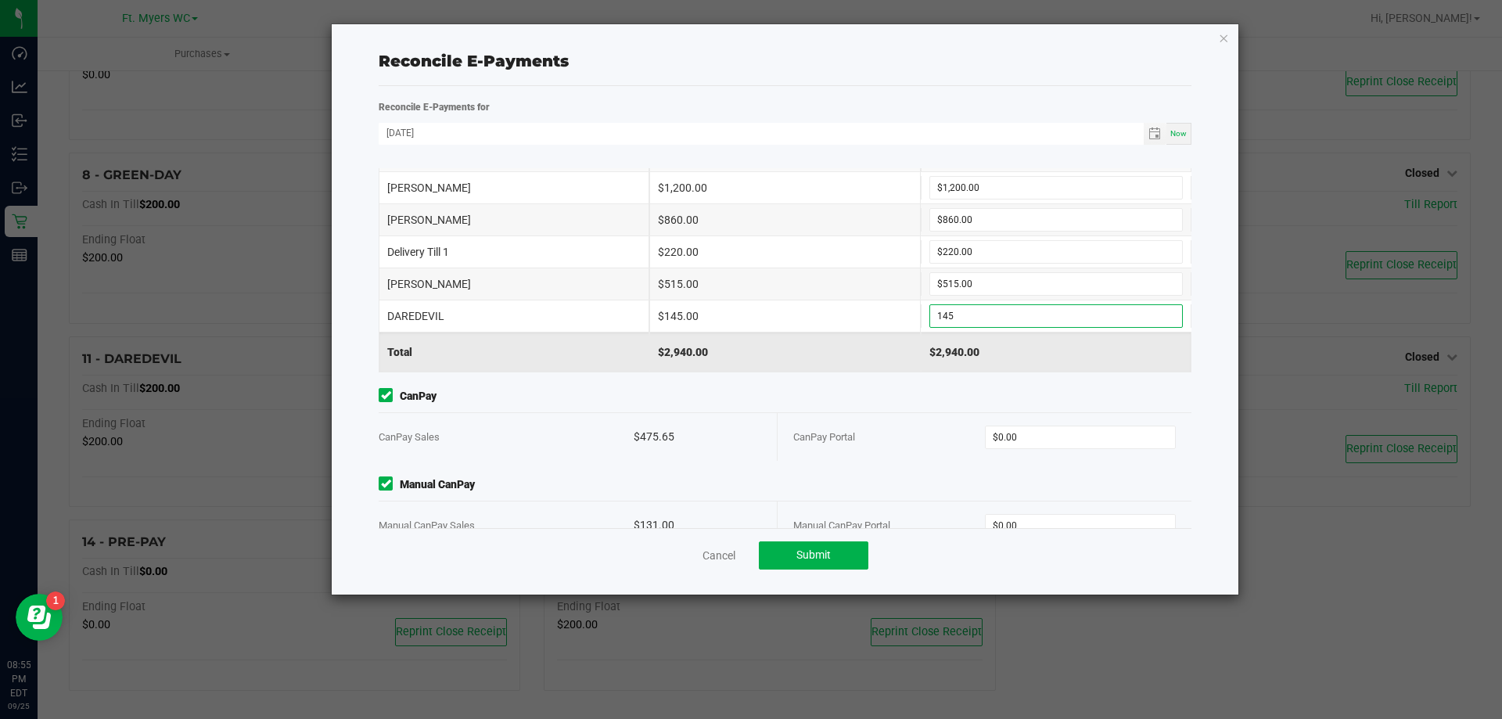
scroll to position [81, 0]
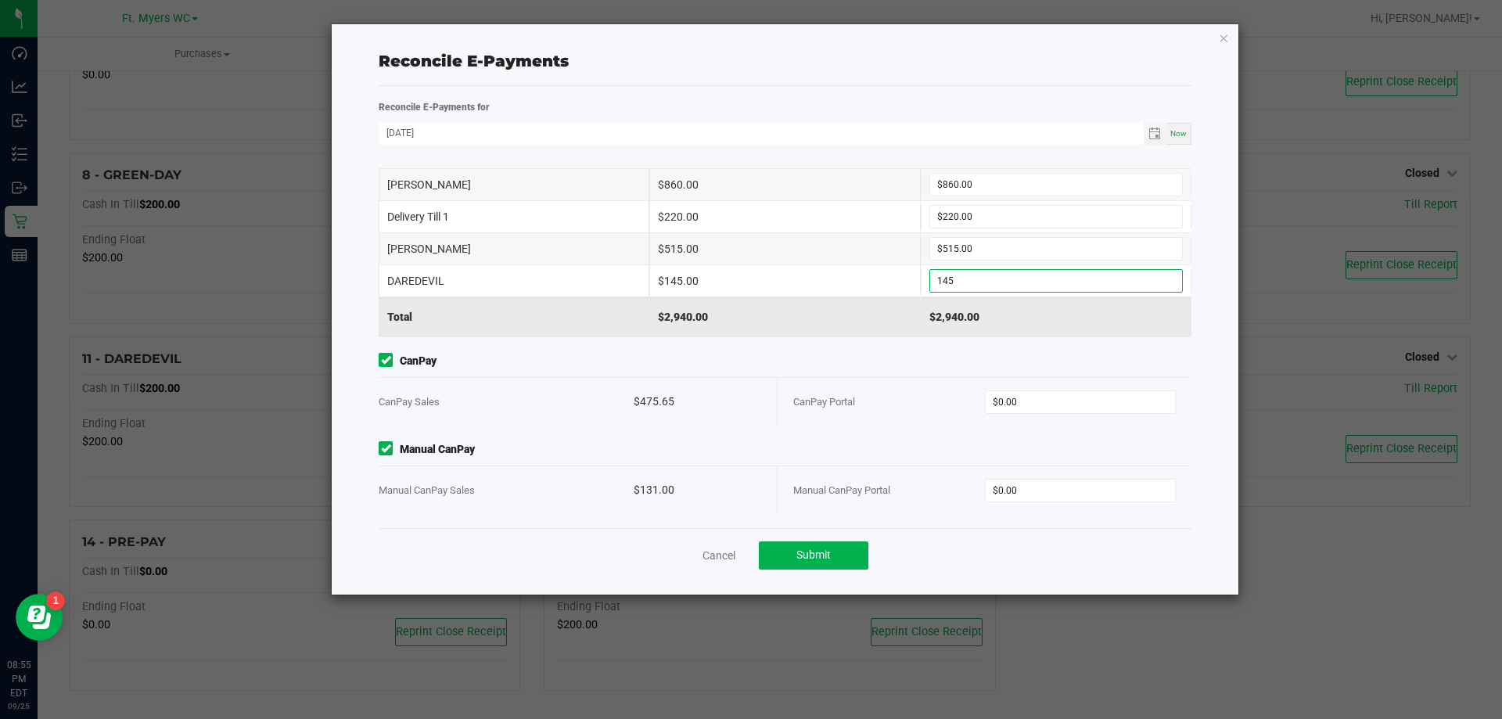
type input "$145.00"
click at [759, 380] on div "CanPay Sales $475.65" at bounding box center [578, 402] width 399 height 48
click at [1038, 401] on input "0" at bounding box center [1081, 402] width 190 height 22
type input "$475.65"
type input "$131.00"
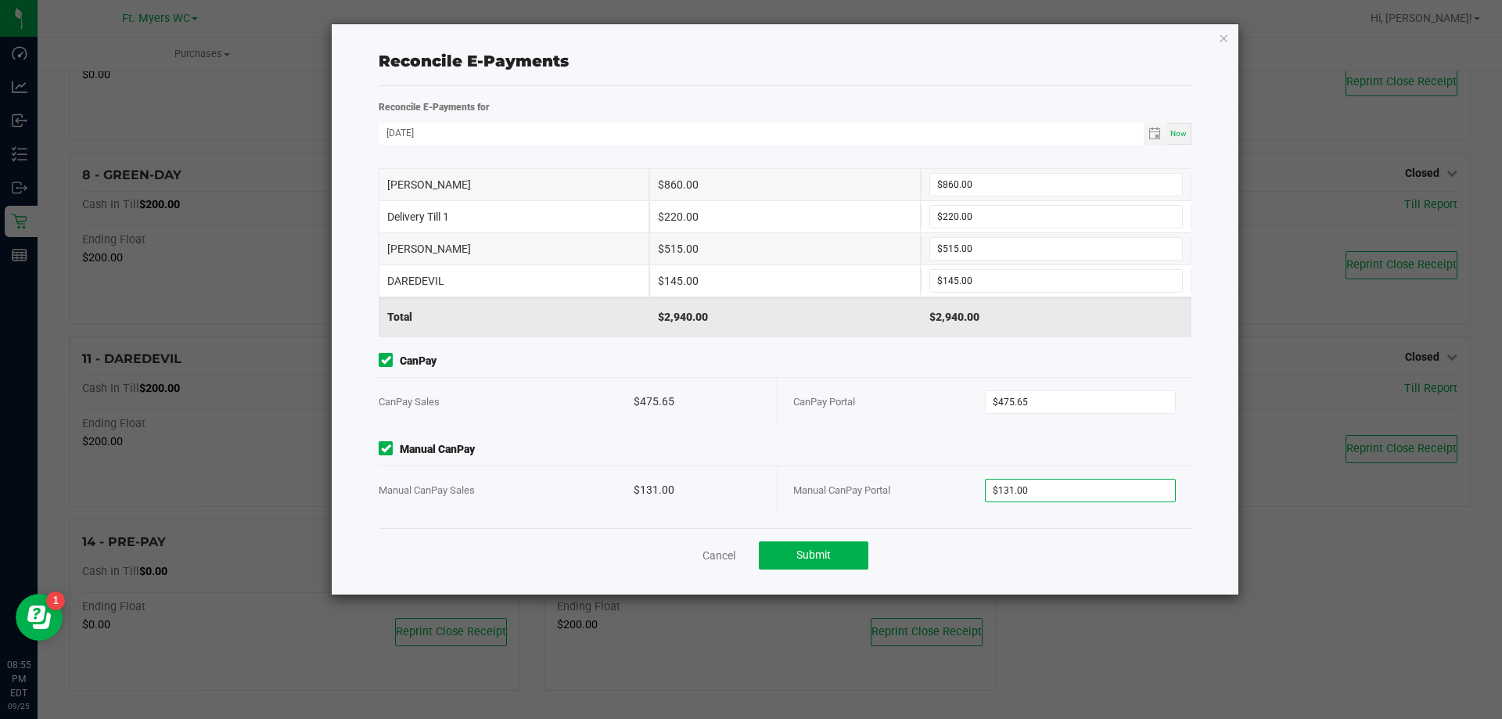
click at [706, 418] on div "$475.65" at bounding box center [698, 402] width 128 height 48
click at [823, 564] on button "Submit" at bounding box center [814, 555] width 110 height 28
